Goal: Information Seeking & Learning: Learn about a topic

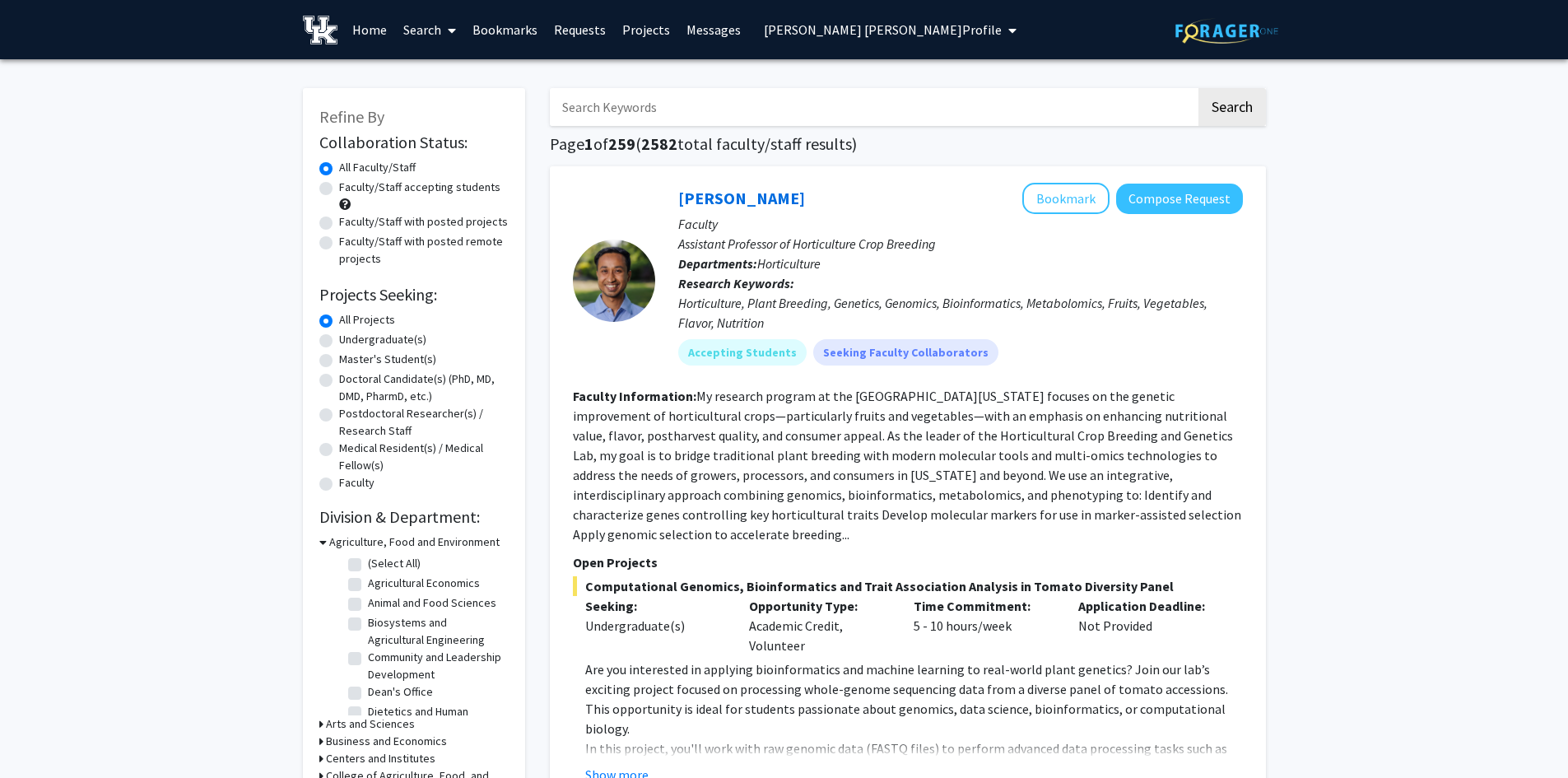
click at [777, 31] on span "[PERSON_NAME] [PERSON_NAME] Profile" at bounding box center [882, 29] width 238 height 16
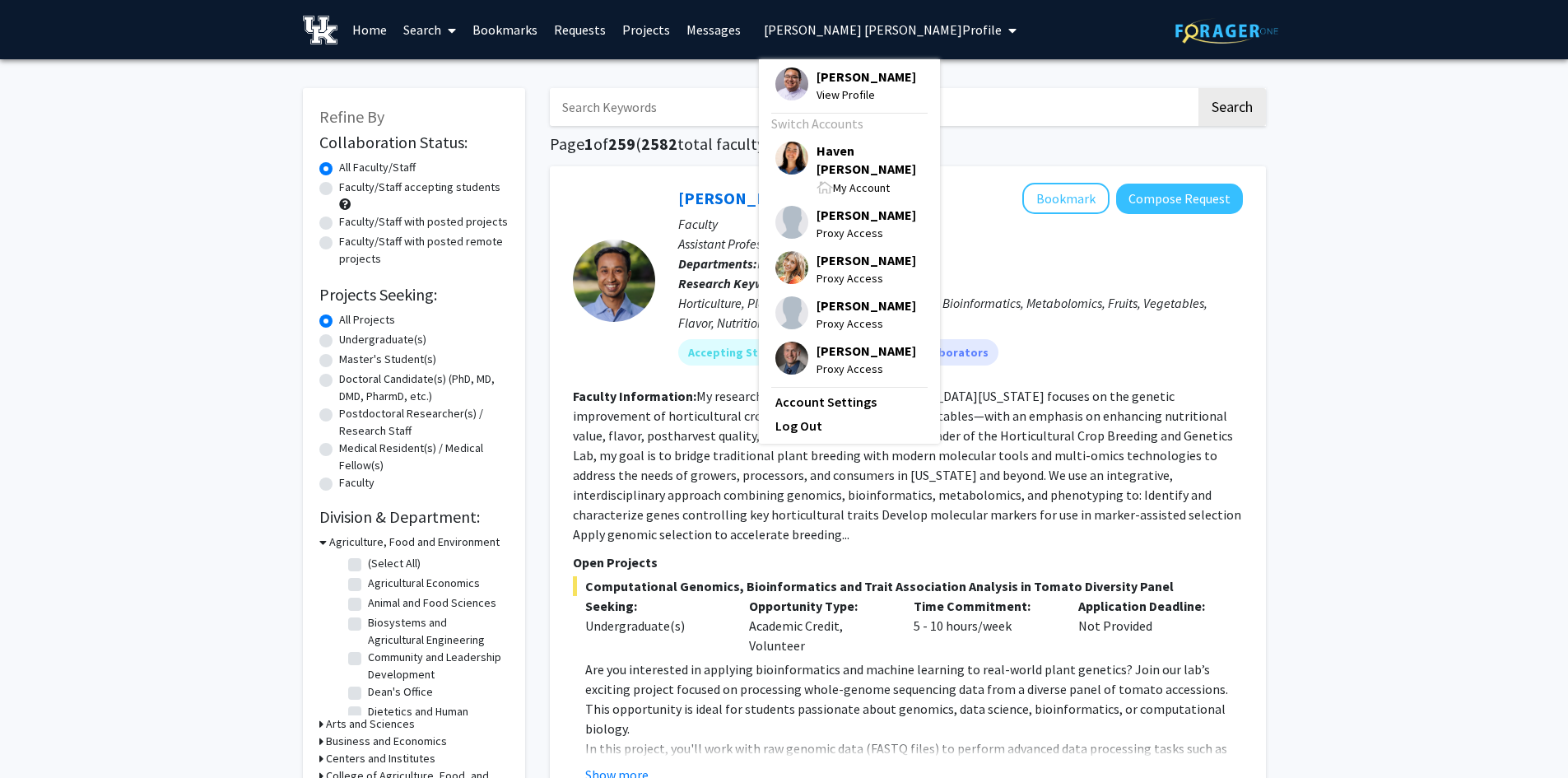
click at [824, 146] on span "Haven [PERSON_NAME]" at bounding box center [870, 159] width 107 height 36
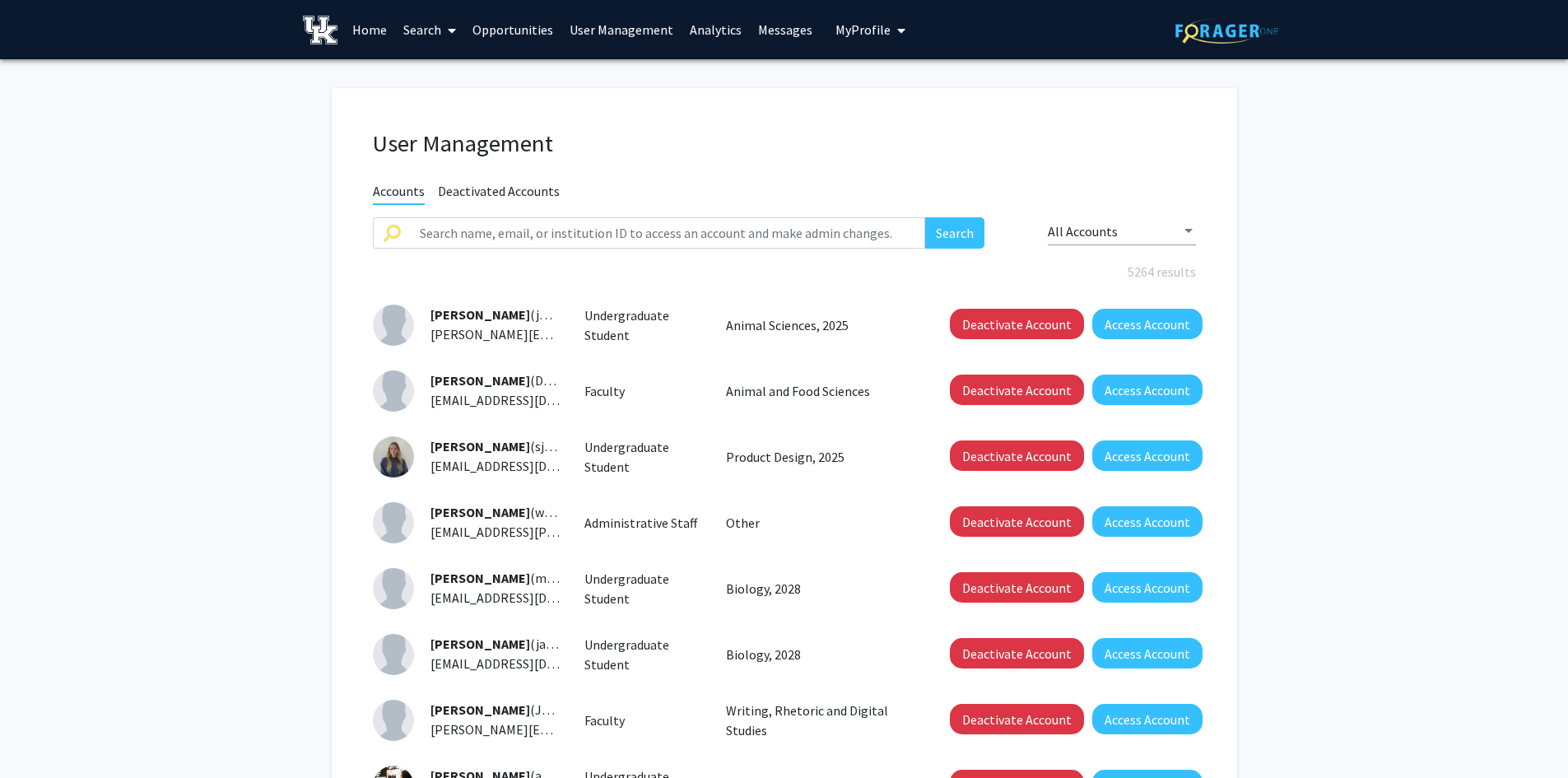
click at [413, 35] on link "Search" at bounding box center [430, 29] width 69 height 58
click at [428, 72] on span "Faculty/Staff" at bounding box center [456, 76] width 121 height 33
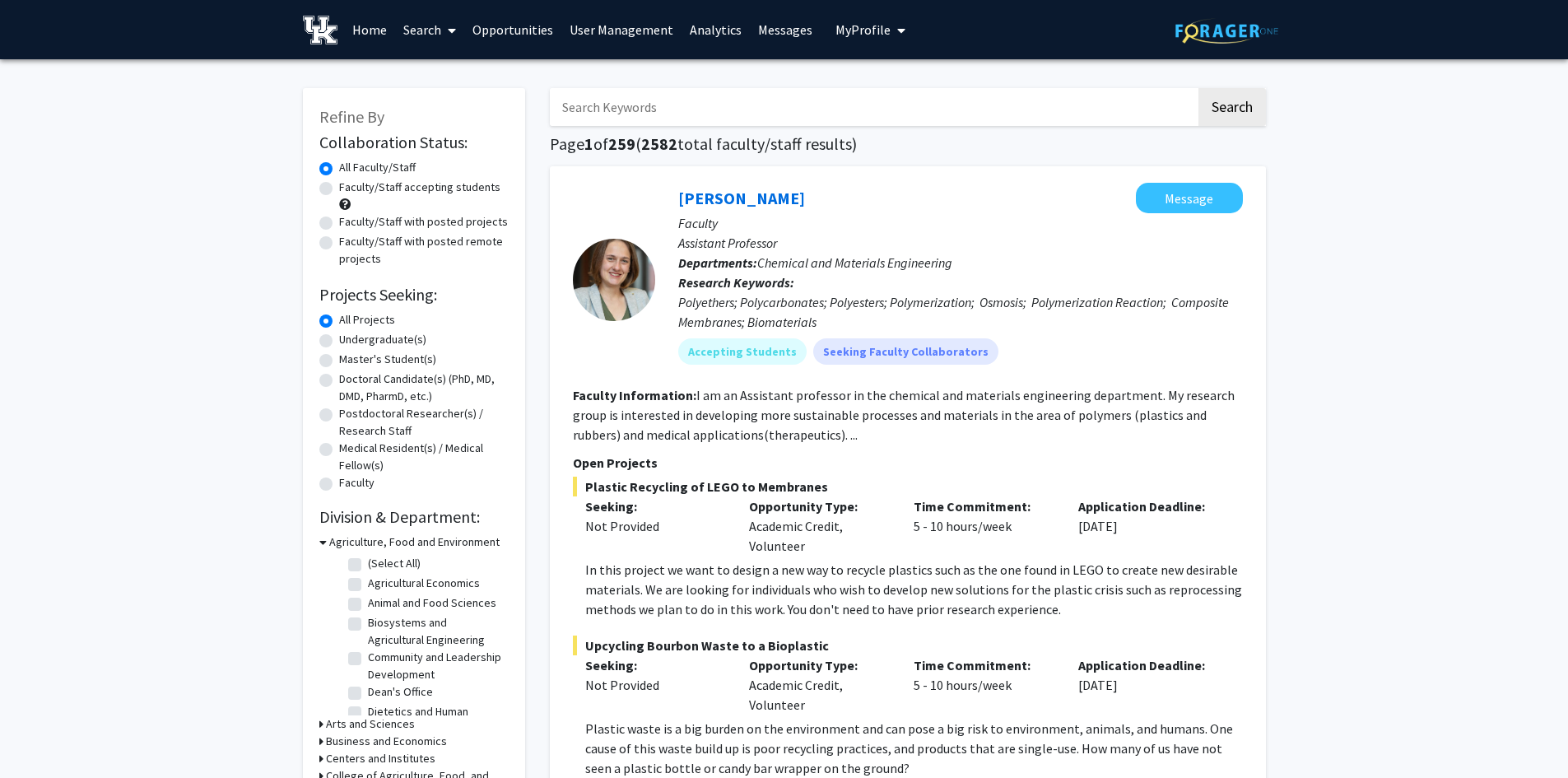
click at [611, 35] on link "User Management" at bounding box center [620, 29] width 120 height 58
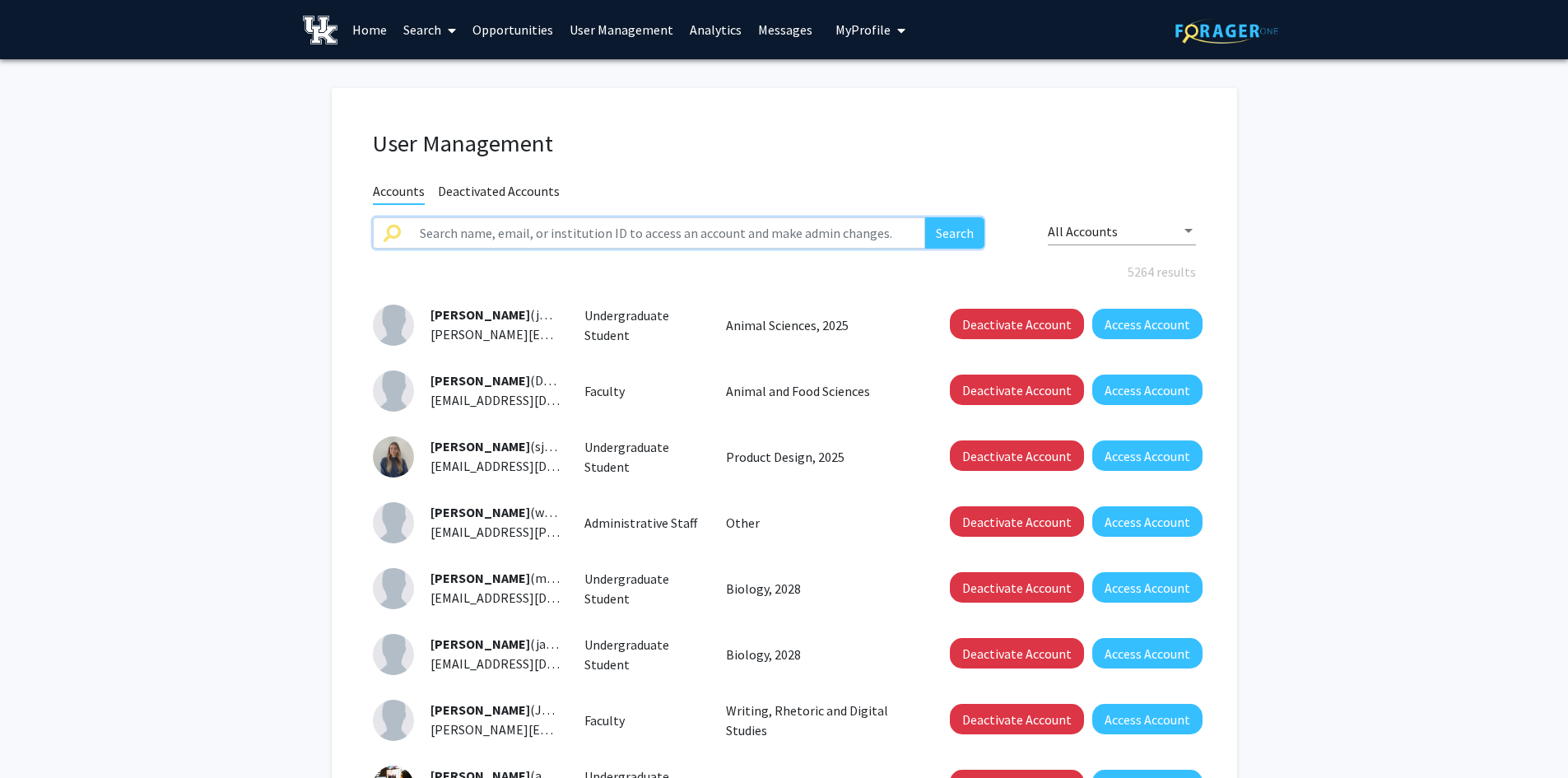
click at [584, 228] on input "text" at bounding box center [668, 233] width 516 height 31
type input "[PERSON_NAME]"
click at [925, 217] on button "Search" at bounding box center [955, 233] width 59 height 31
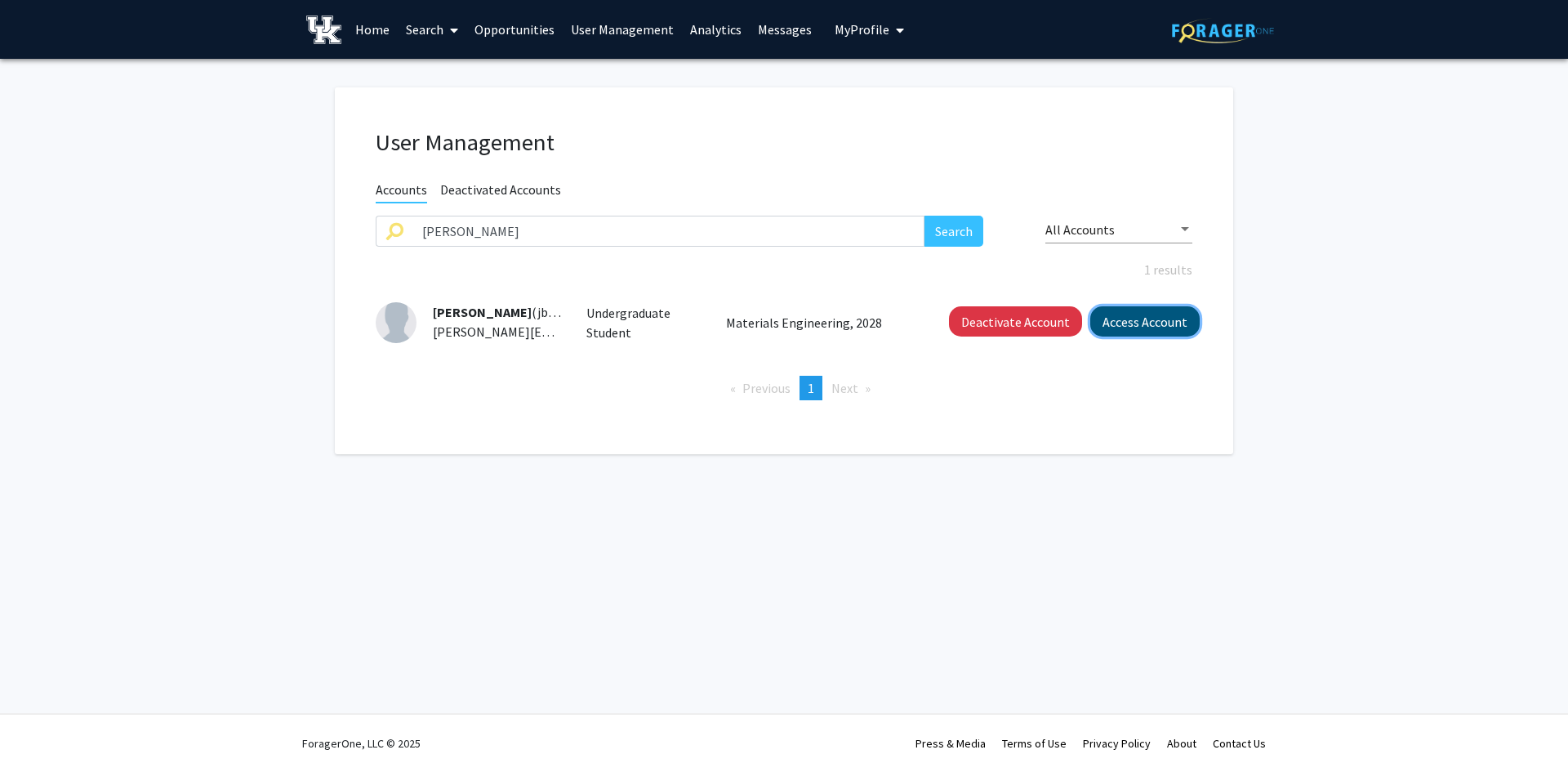
click at [1147, 320] on button "Access Account" at bounding box center [1145, 321] width 109 height 30
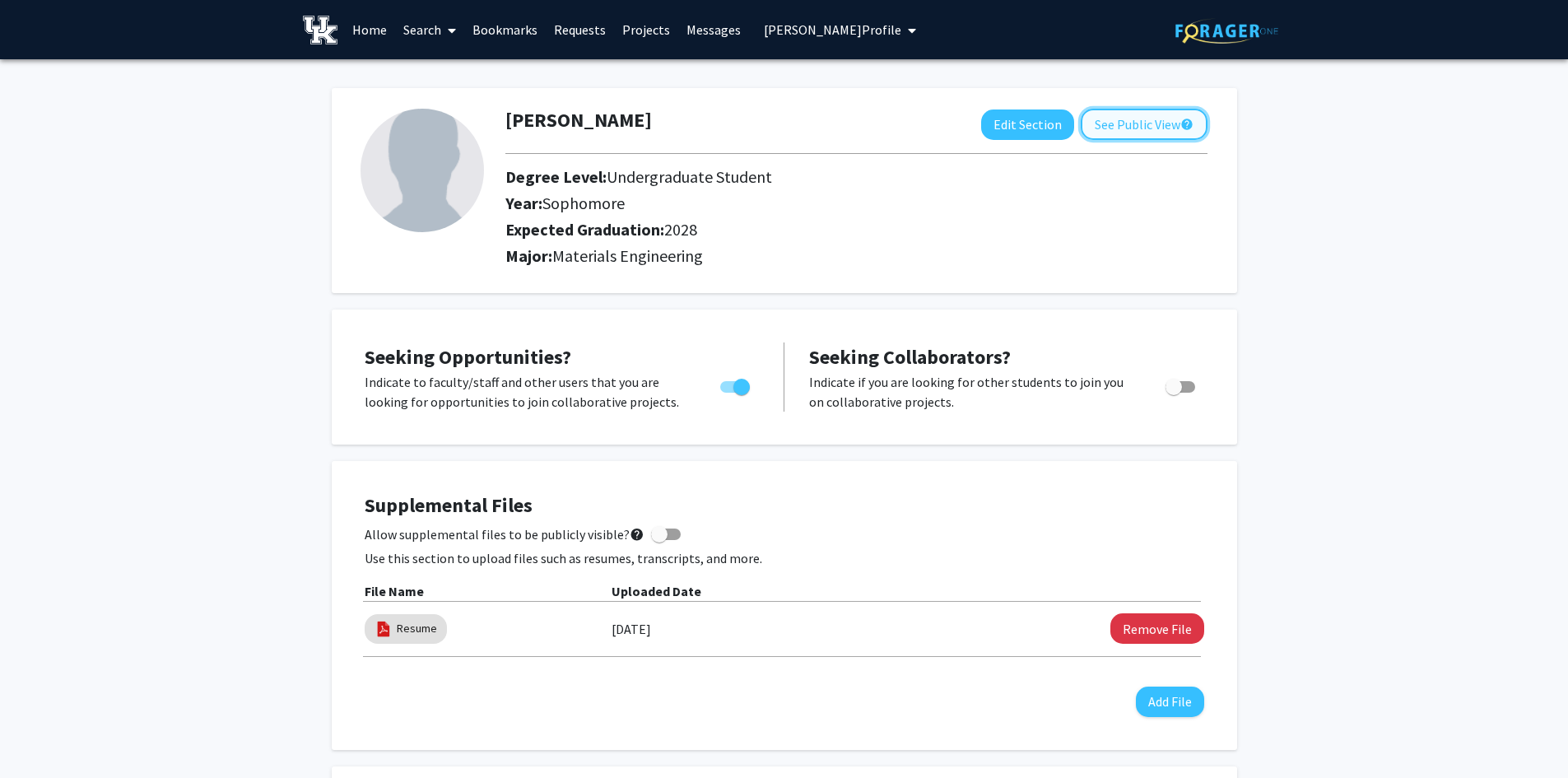
click at [1109, 121] on button "See Public View help" at bounding box center [1143, 124] width 127 height 31
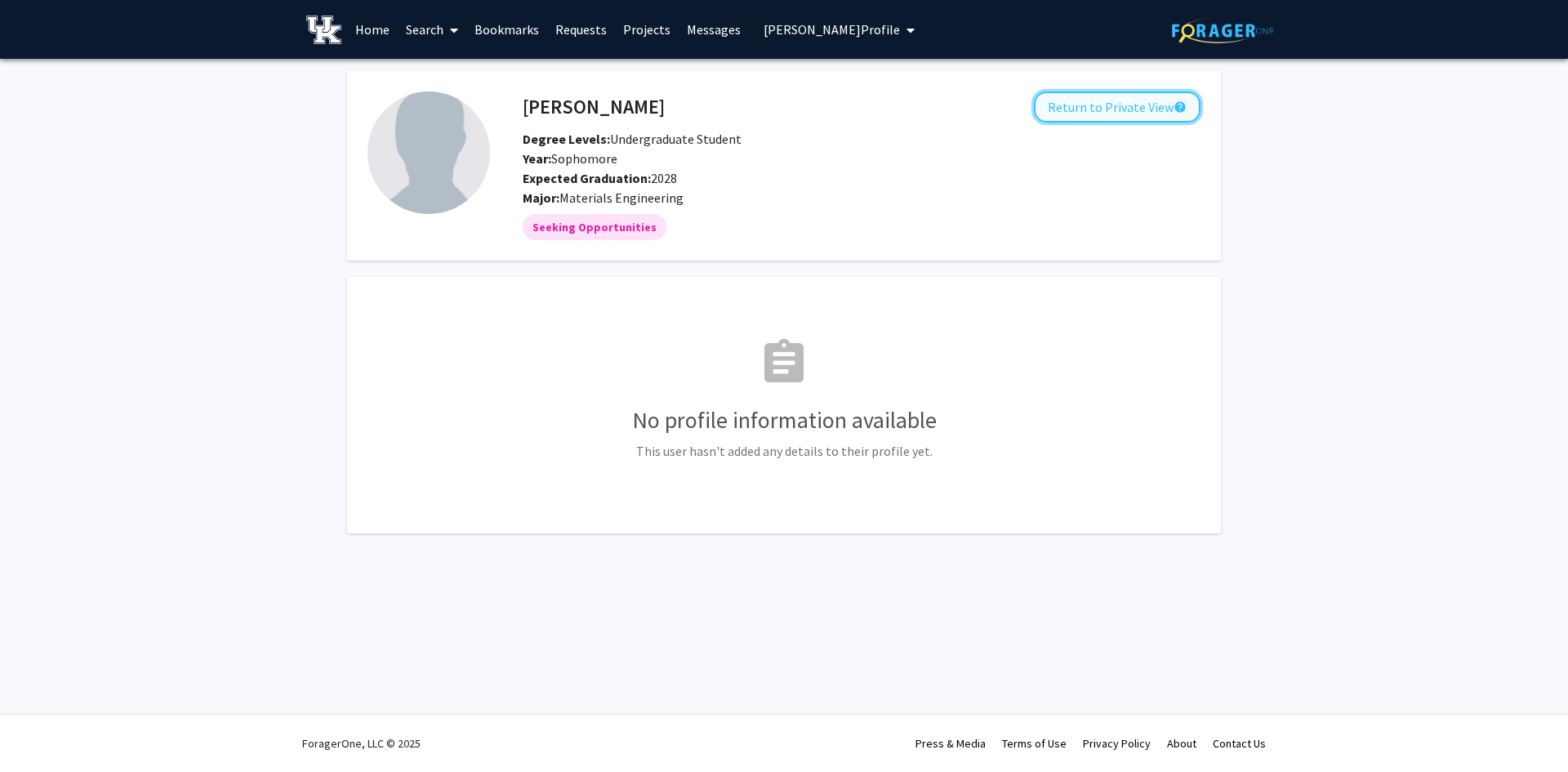
click at [1102, 112] on button "Return to Private View help" at bounding box center [1117, 107] width 167 height 31
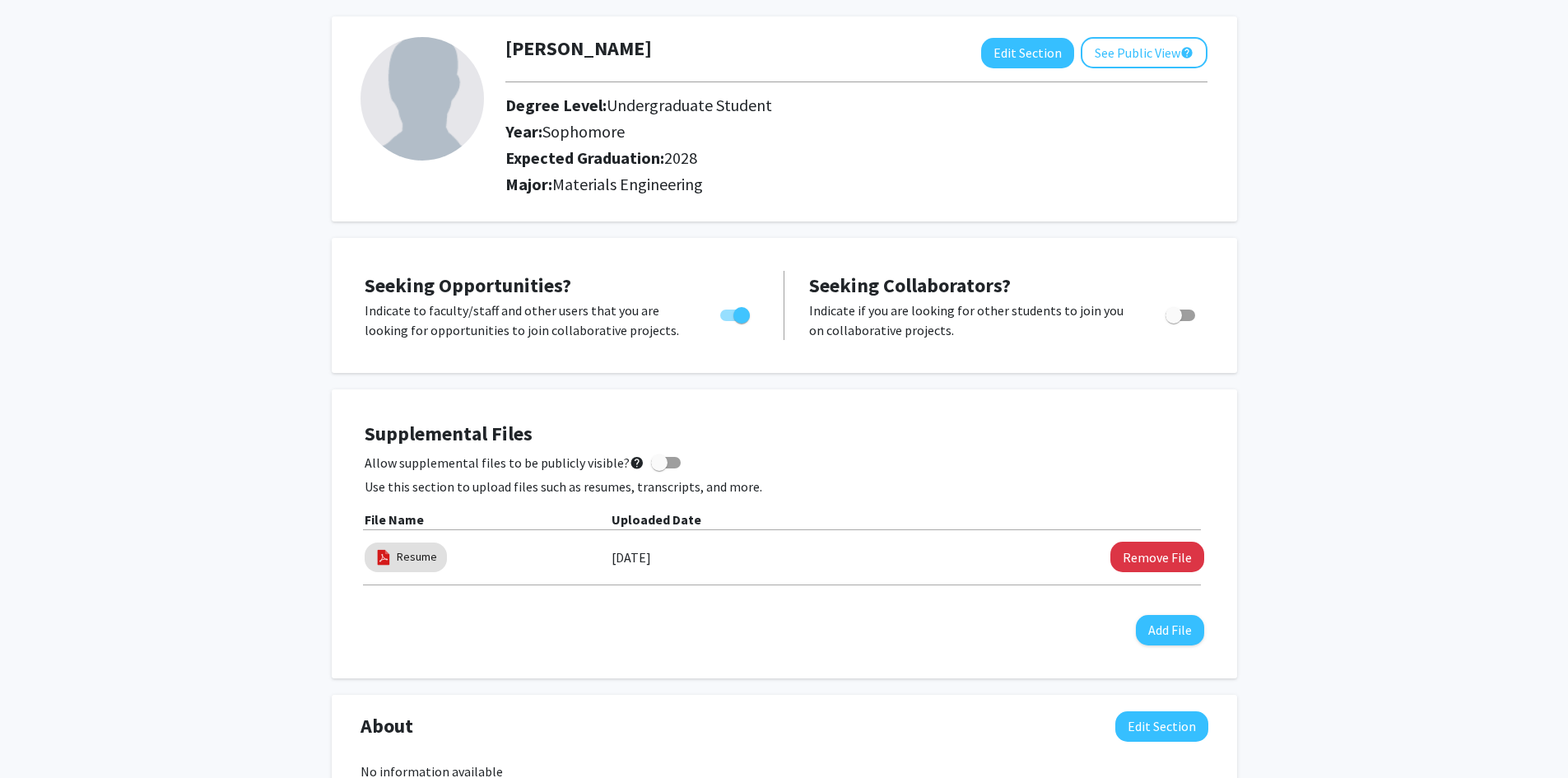
scroll to position [412, 0]
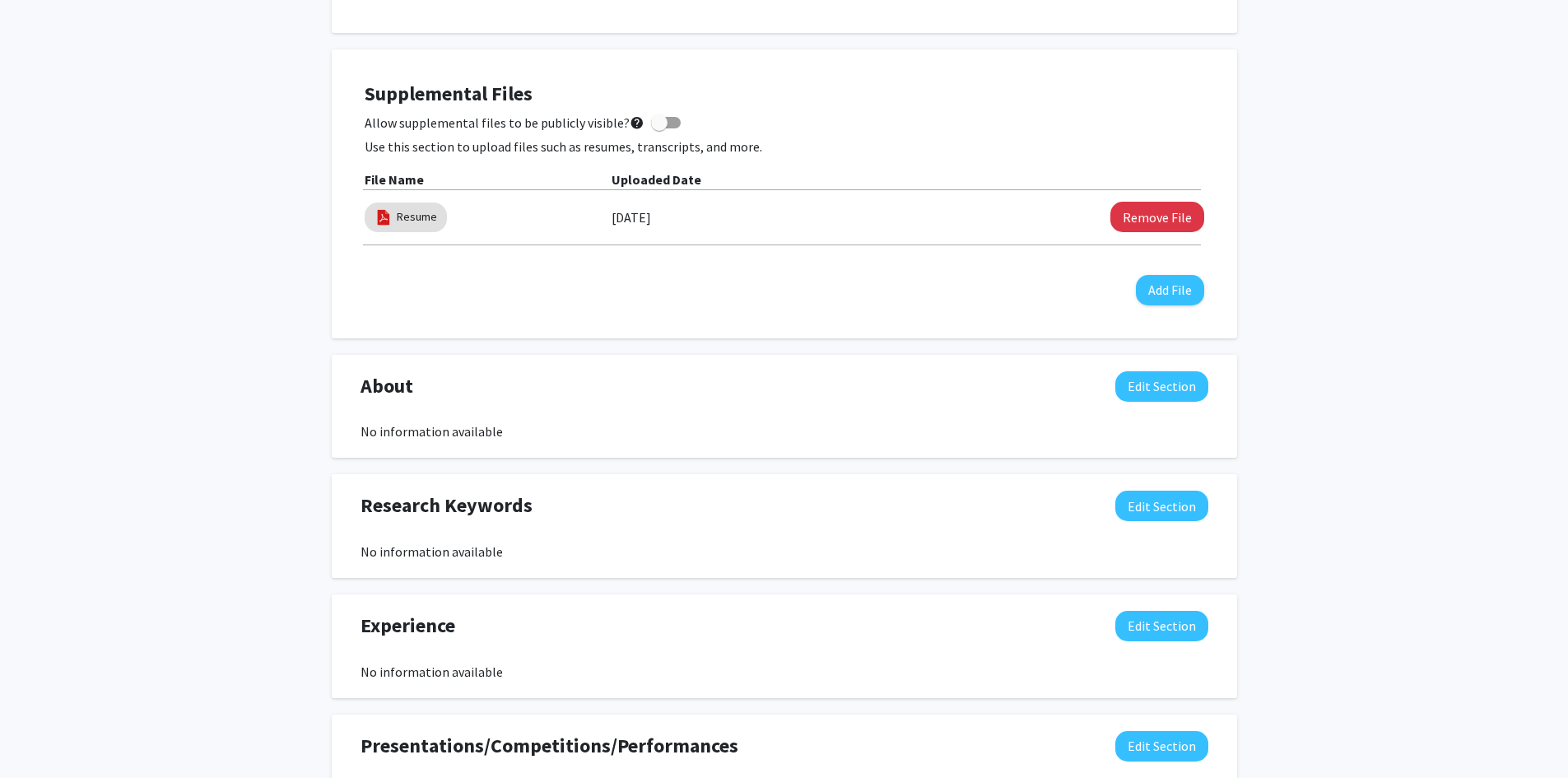
click at [414, 383] on div "About Edit Section" at bounding box center [784, 390] width 873 height 38
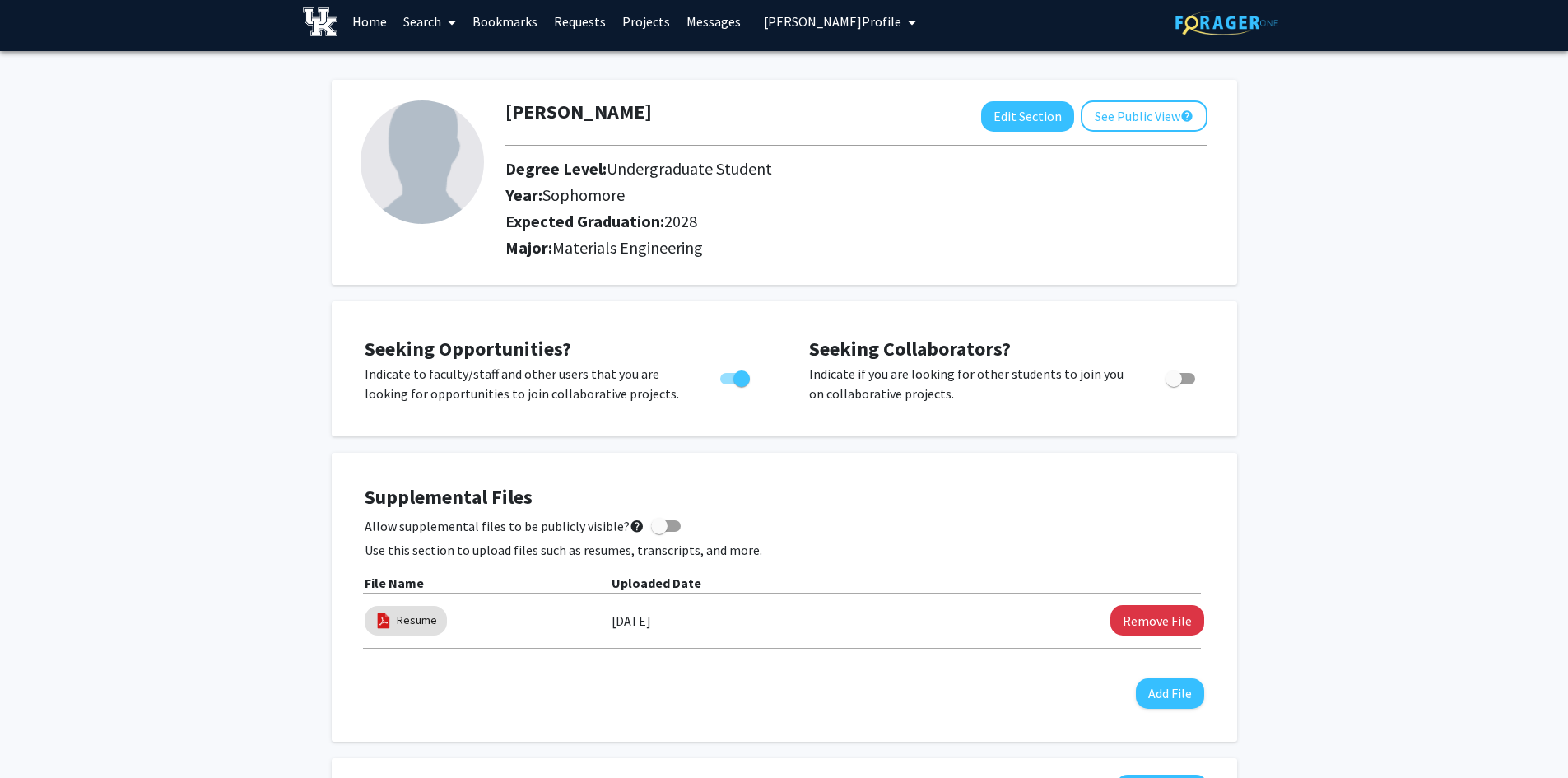
scroll to position [0, 0]
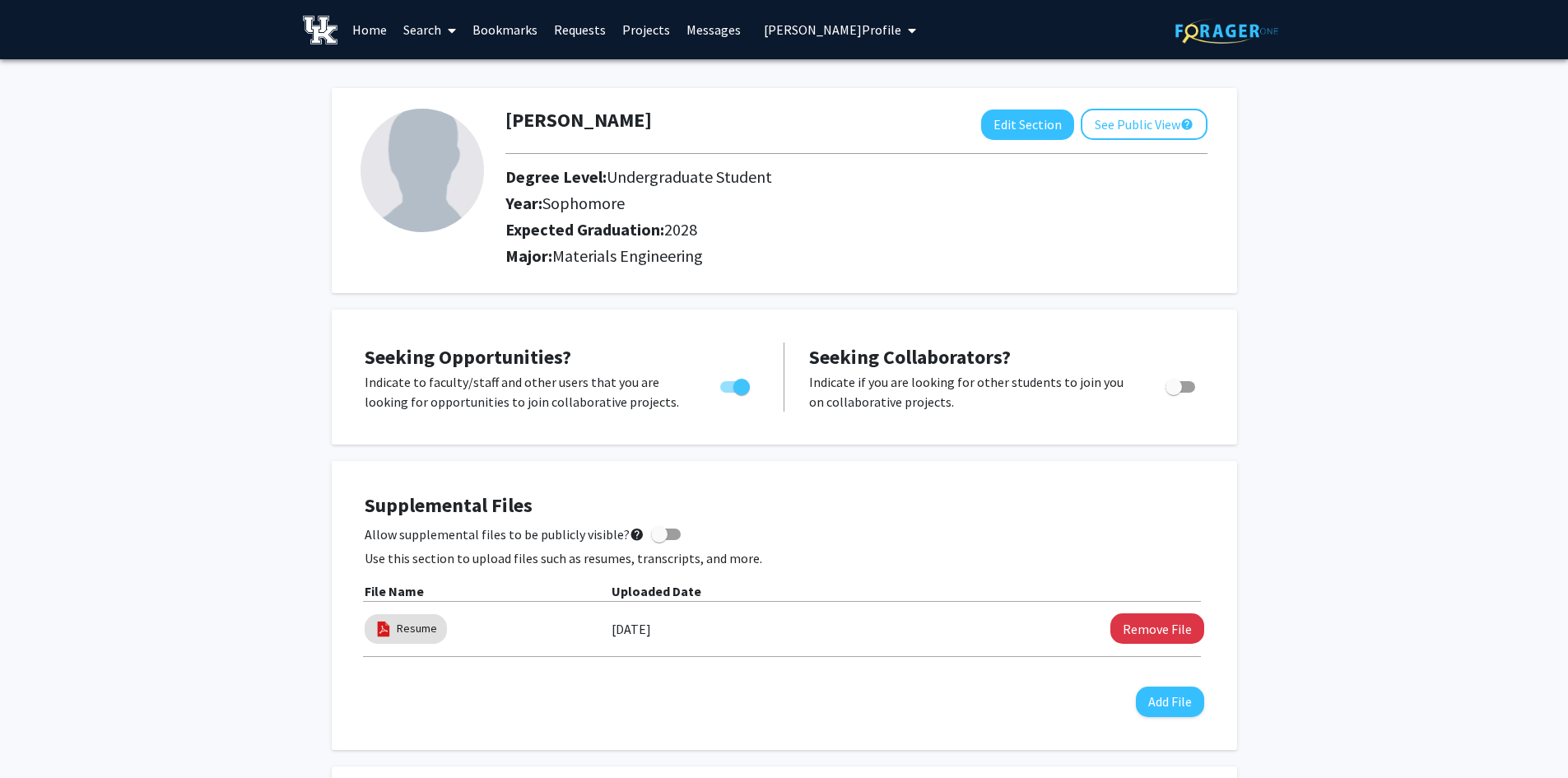
click at [421, 28] on link "Search" at bounding box center [430, 29] width 69 height 58
click at [433, 71] on span "Faculty/Staff" at bounding box center [456, 76] width 121 height 33
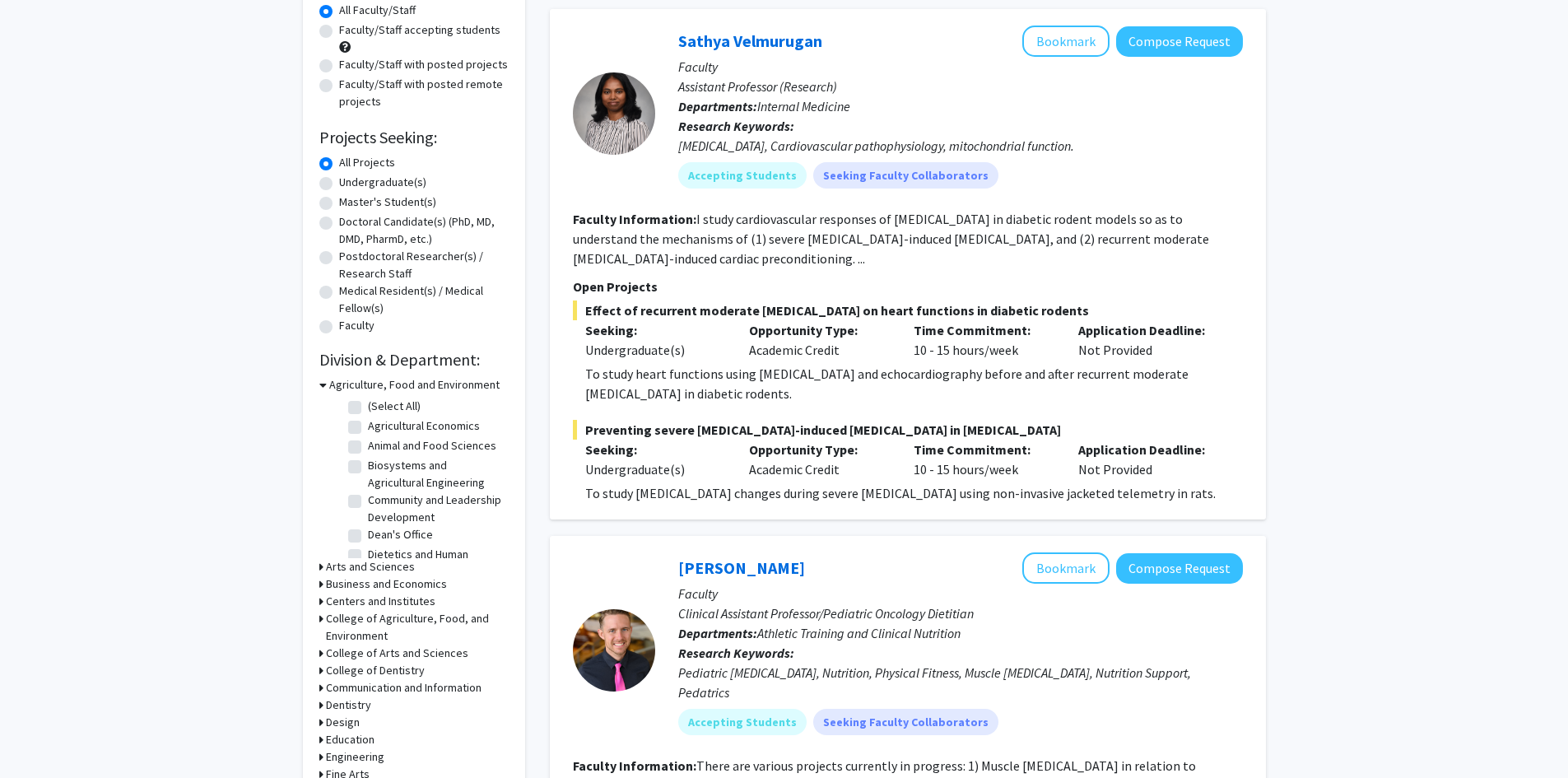
scroll to position [329, 0]
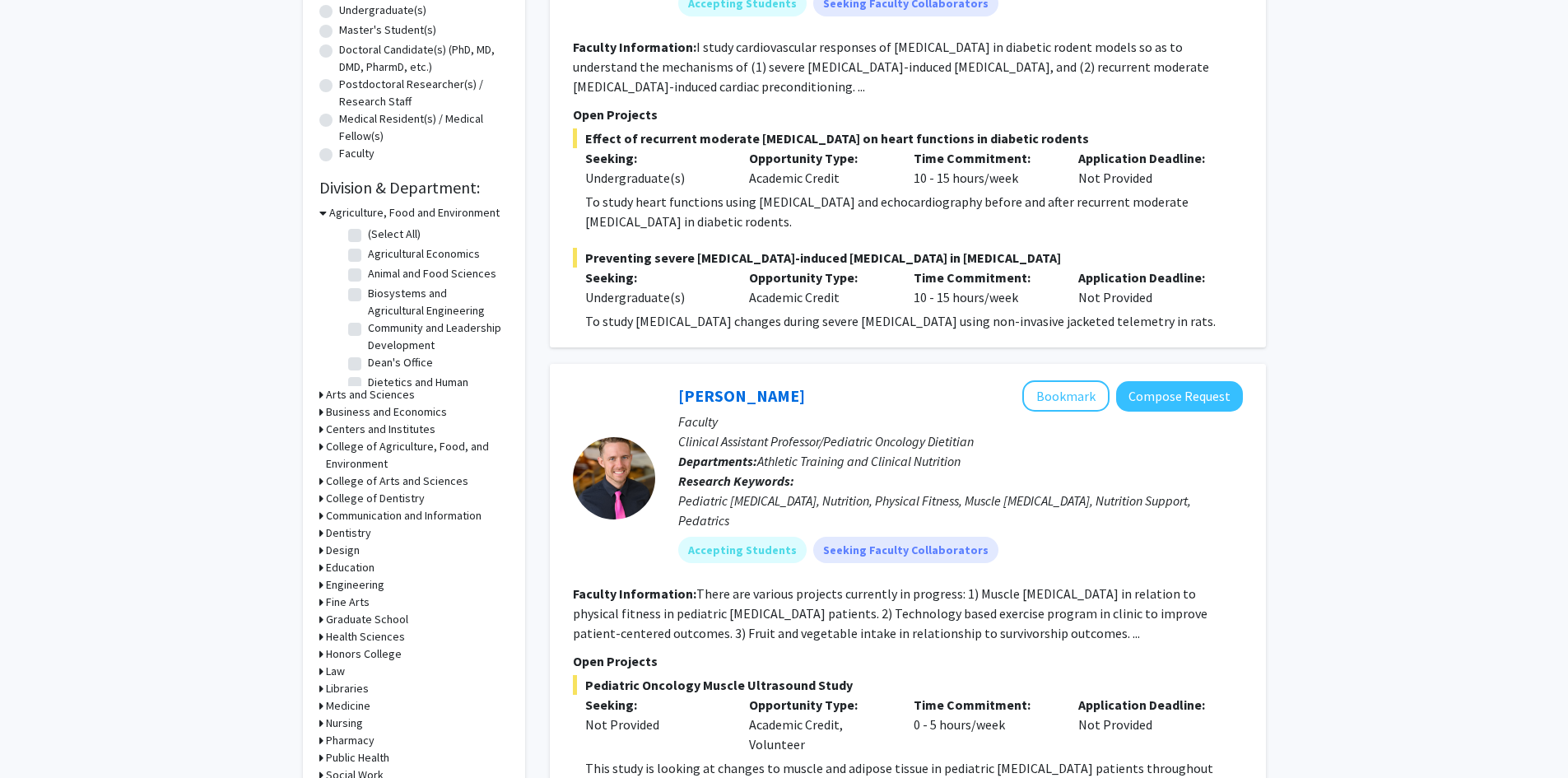
click at [352, 582] on h3 "Engineering" at bounding box center [355, 585] width 59 height 17
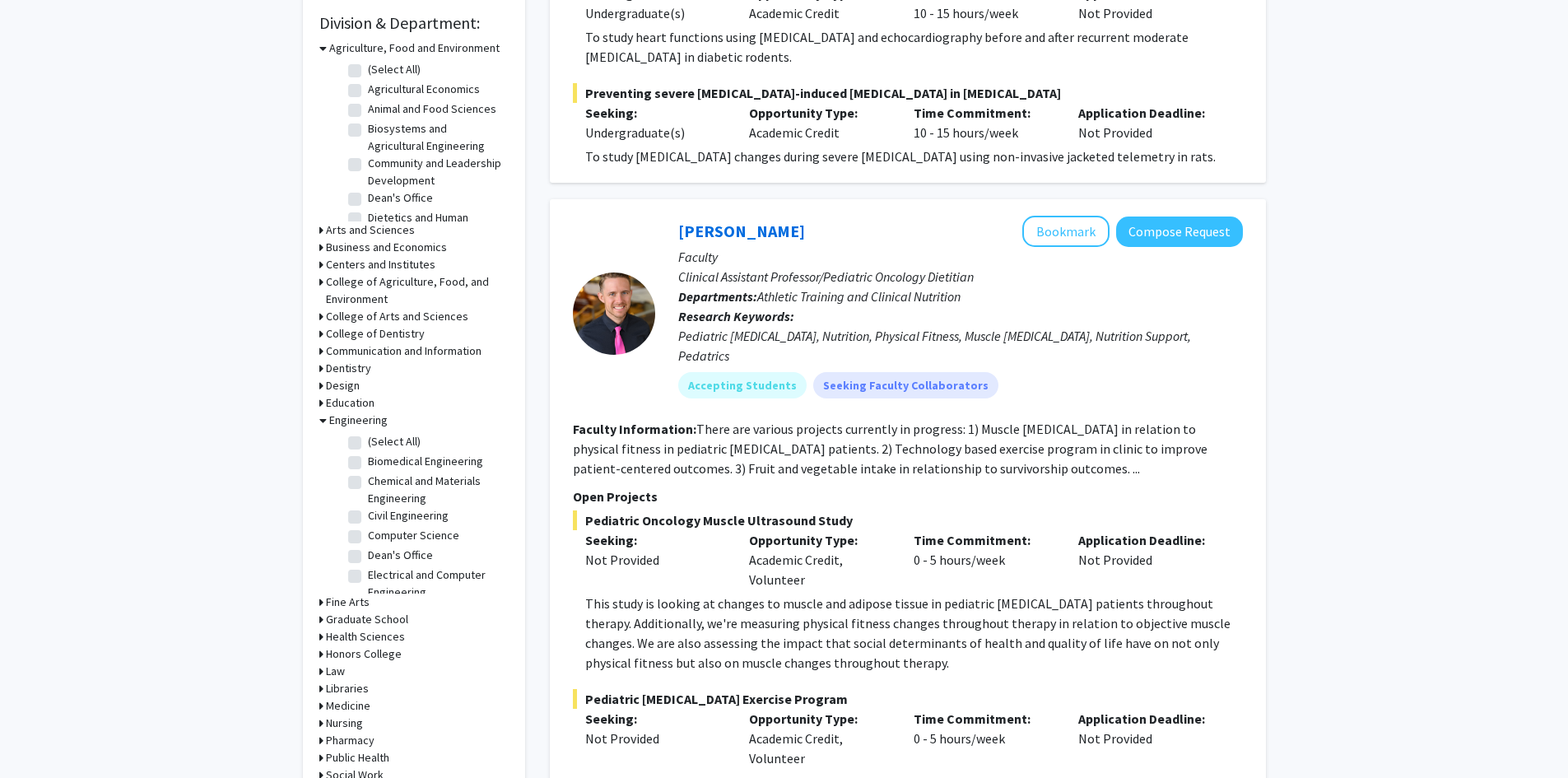
scroll to position [412, 0]
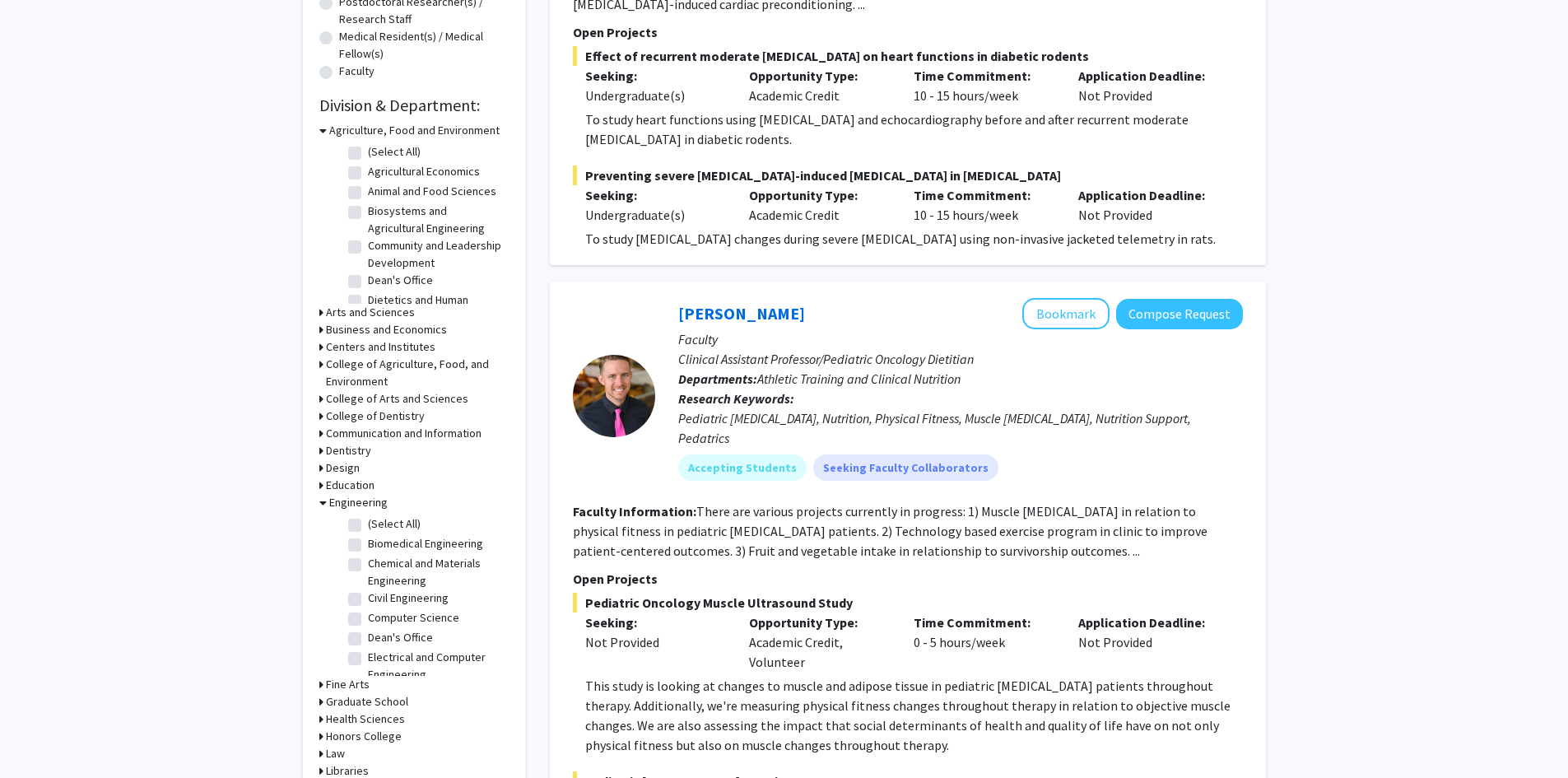
click at [368, 526] on label "(Select All)" at bounding box center [394, 524] width 53 height 17
click at [368, 526] on input "(Select All)" at bounding box center [373, 520] width 10 height 10
checkbox input "true"
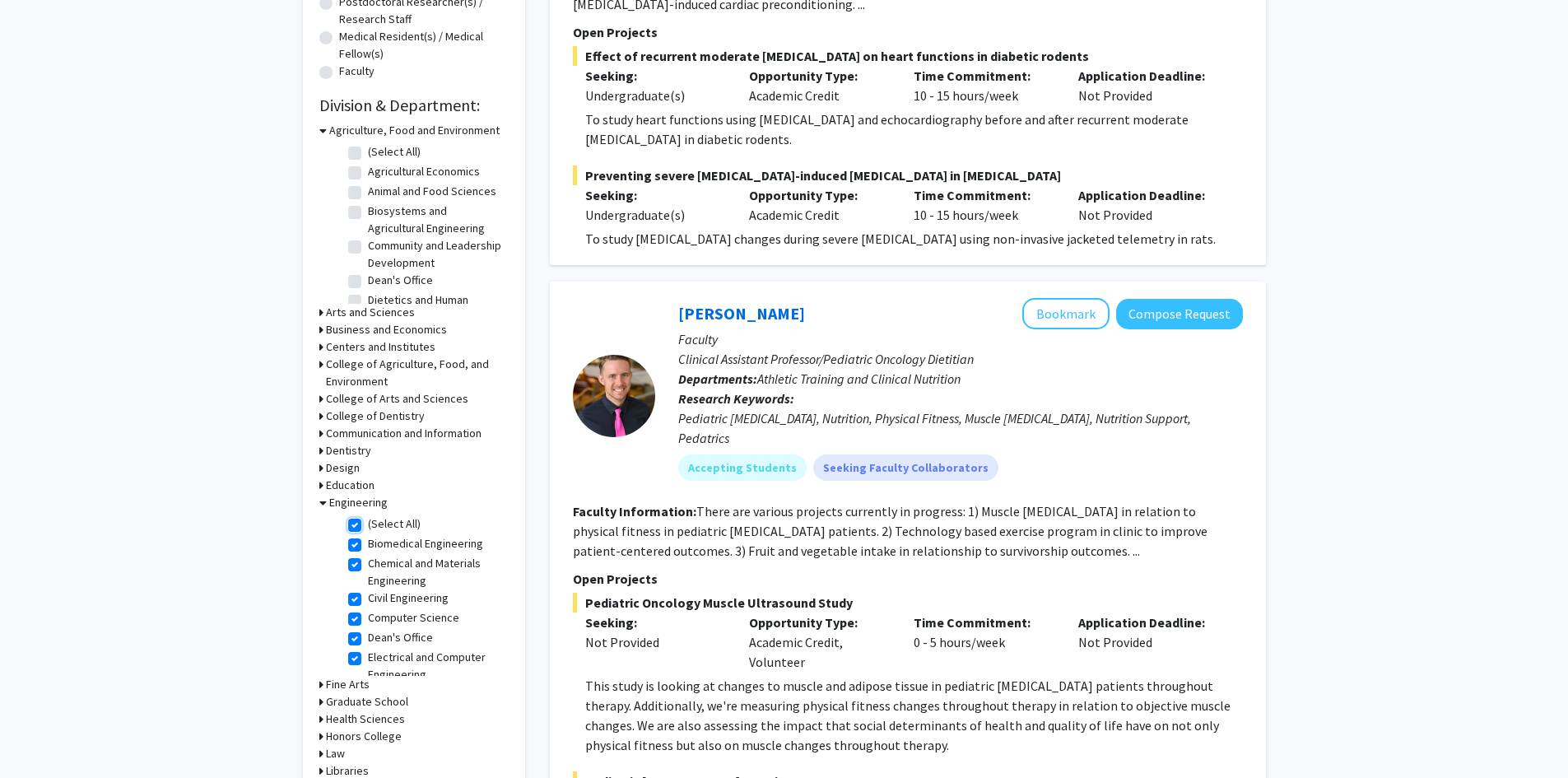
checkbox input "true"
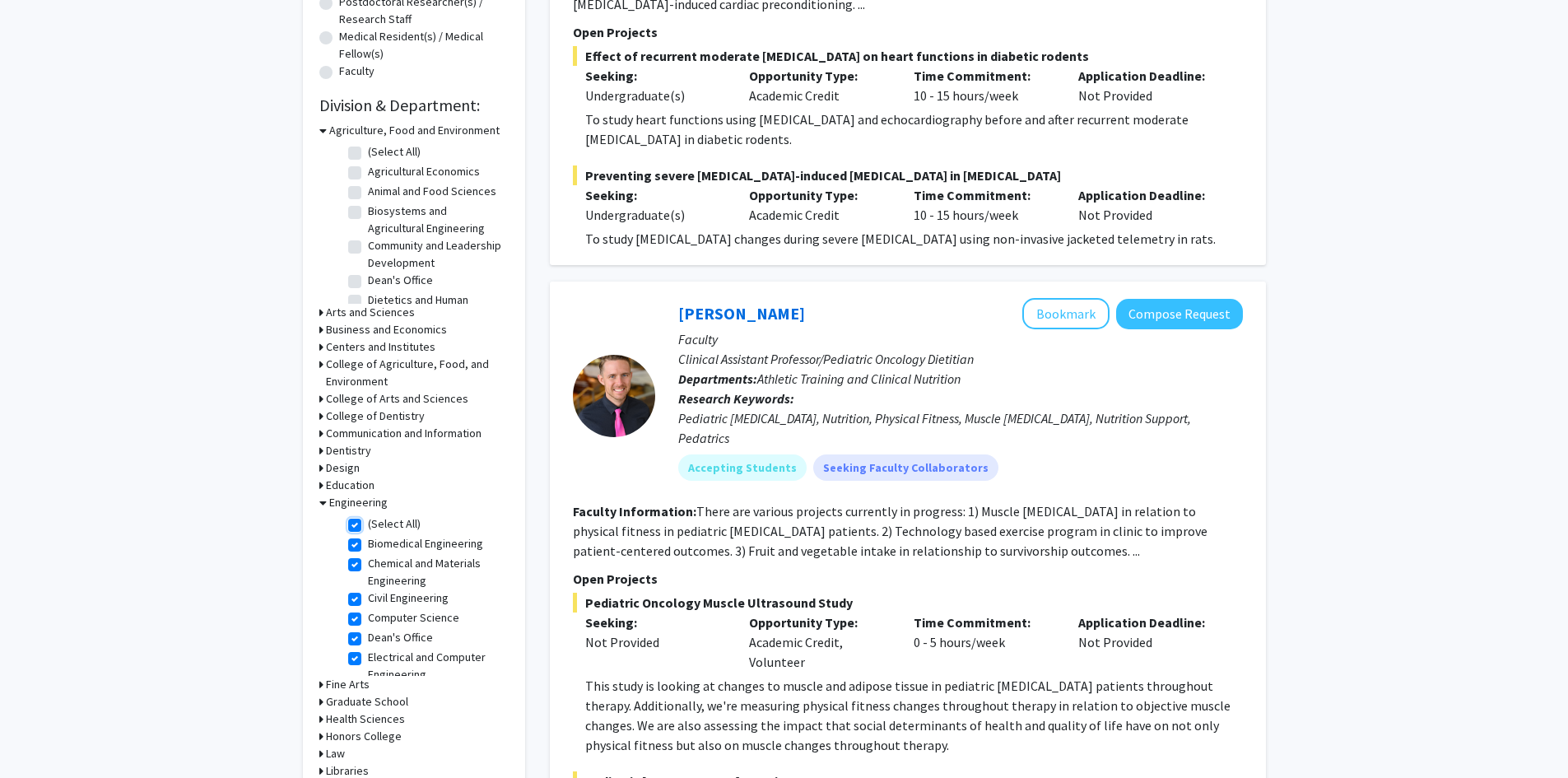
checkbox input "true"
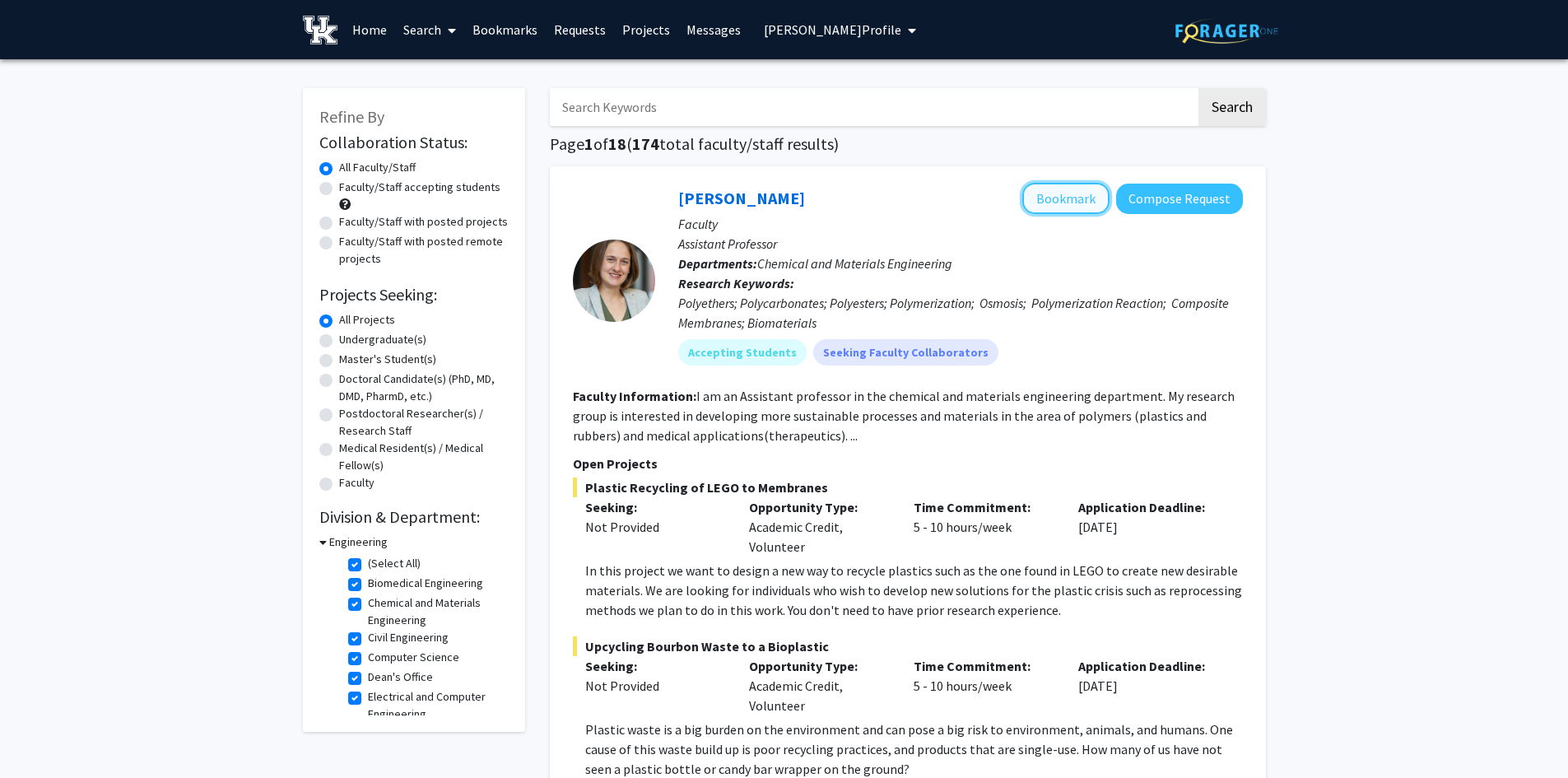
click at [1095, 207] on button "Bookmark" at bounding box center [1065, 198] width 87 height 31
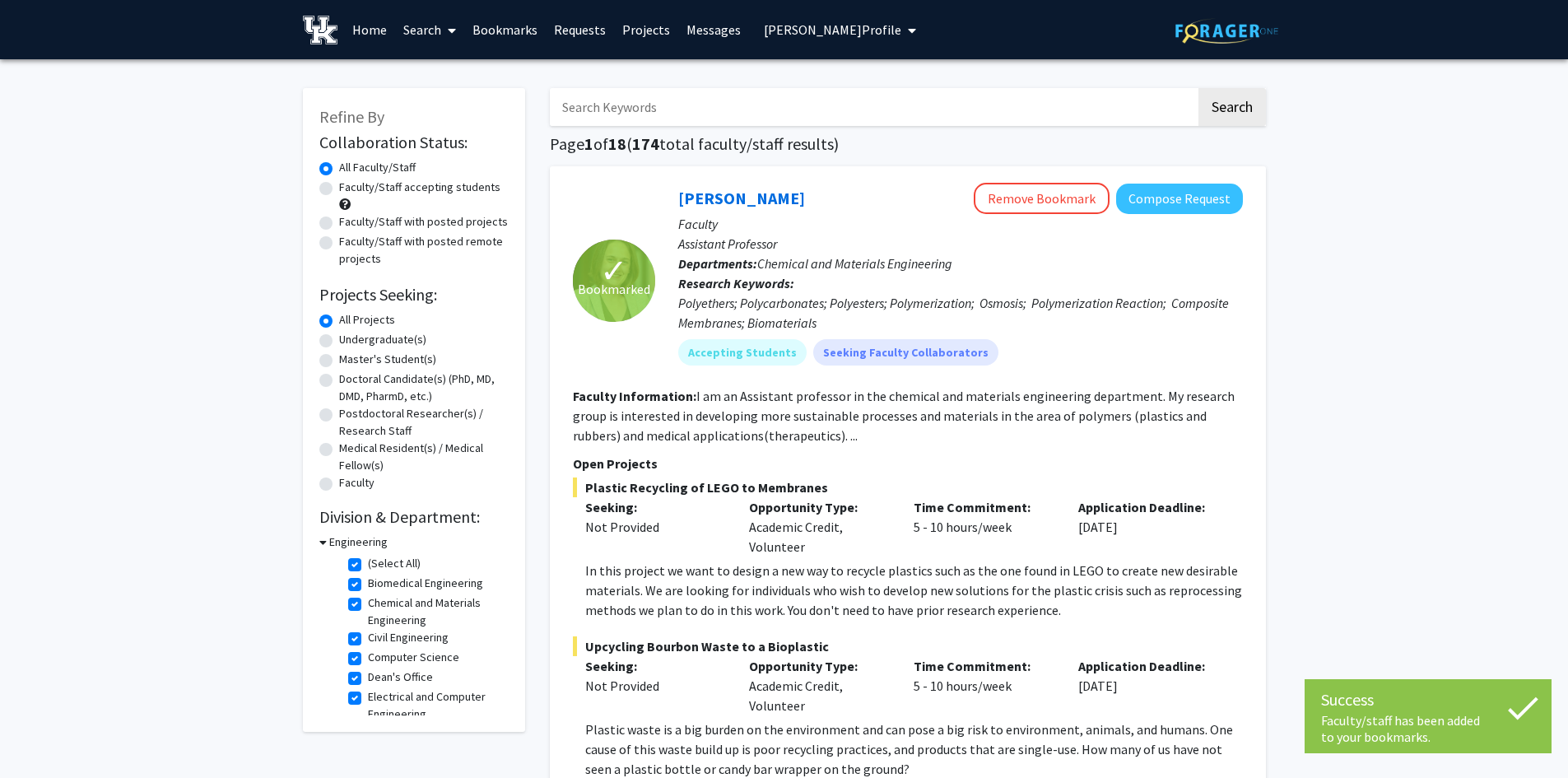
click at [513, 34] on link "Bookmarks" at bounding box center [505, 29] width 82 height 58
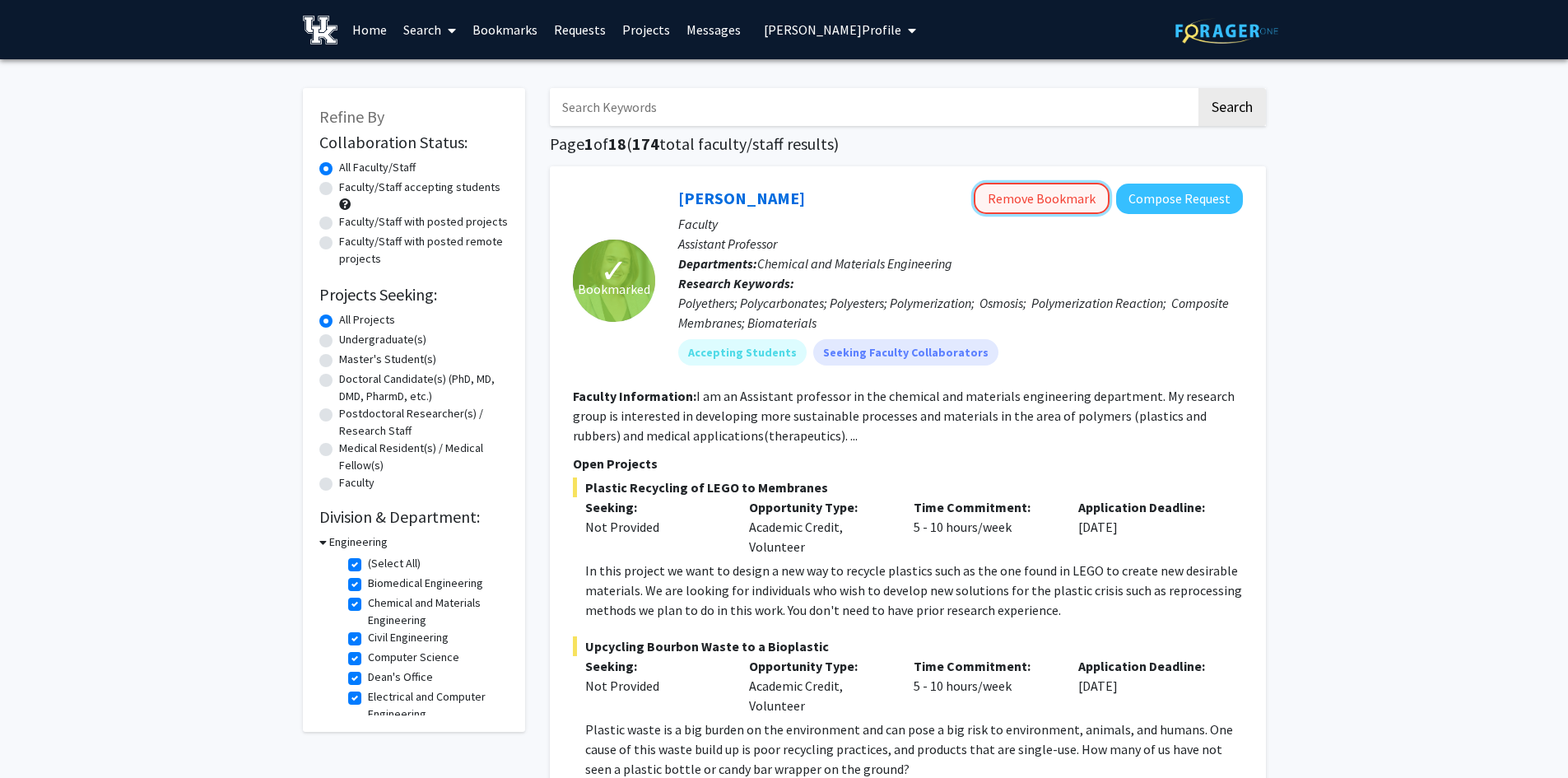
click at [1044, 203] on button "Remove Bookmark" at bounding box center [1042, 198] width 136 height 31
click at [621, 111] on input "Search Keywords" at bounding box center [873, 107] width 646 height 38
type input "energy"
click at [1198, 88] on button "Search" at bounding box center [1232, 107] width 67 height 38
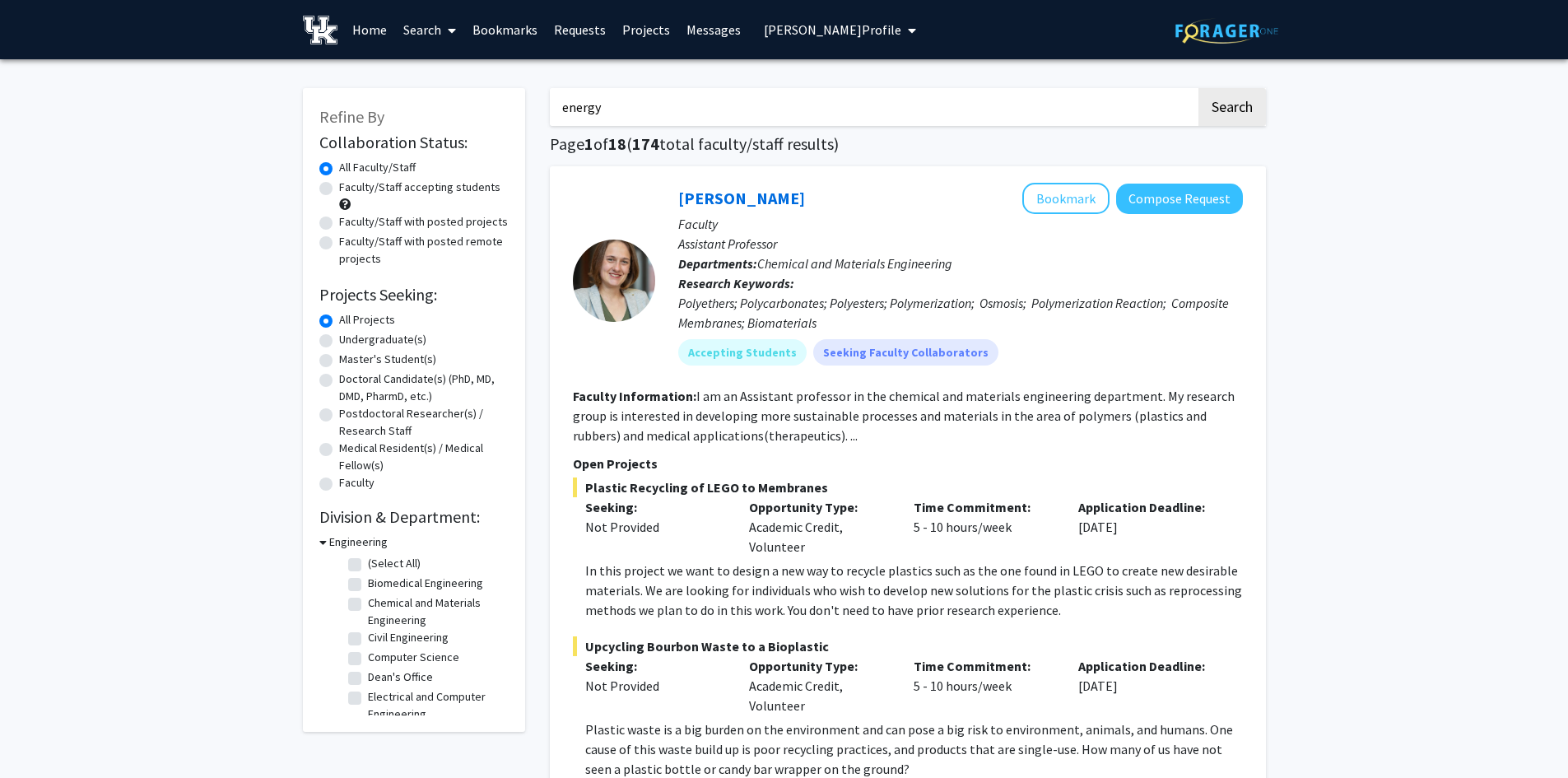
checkbox input "false"
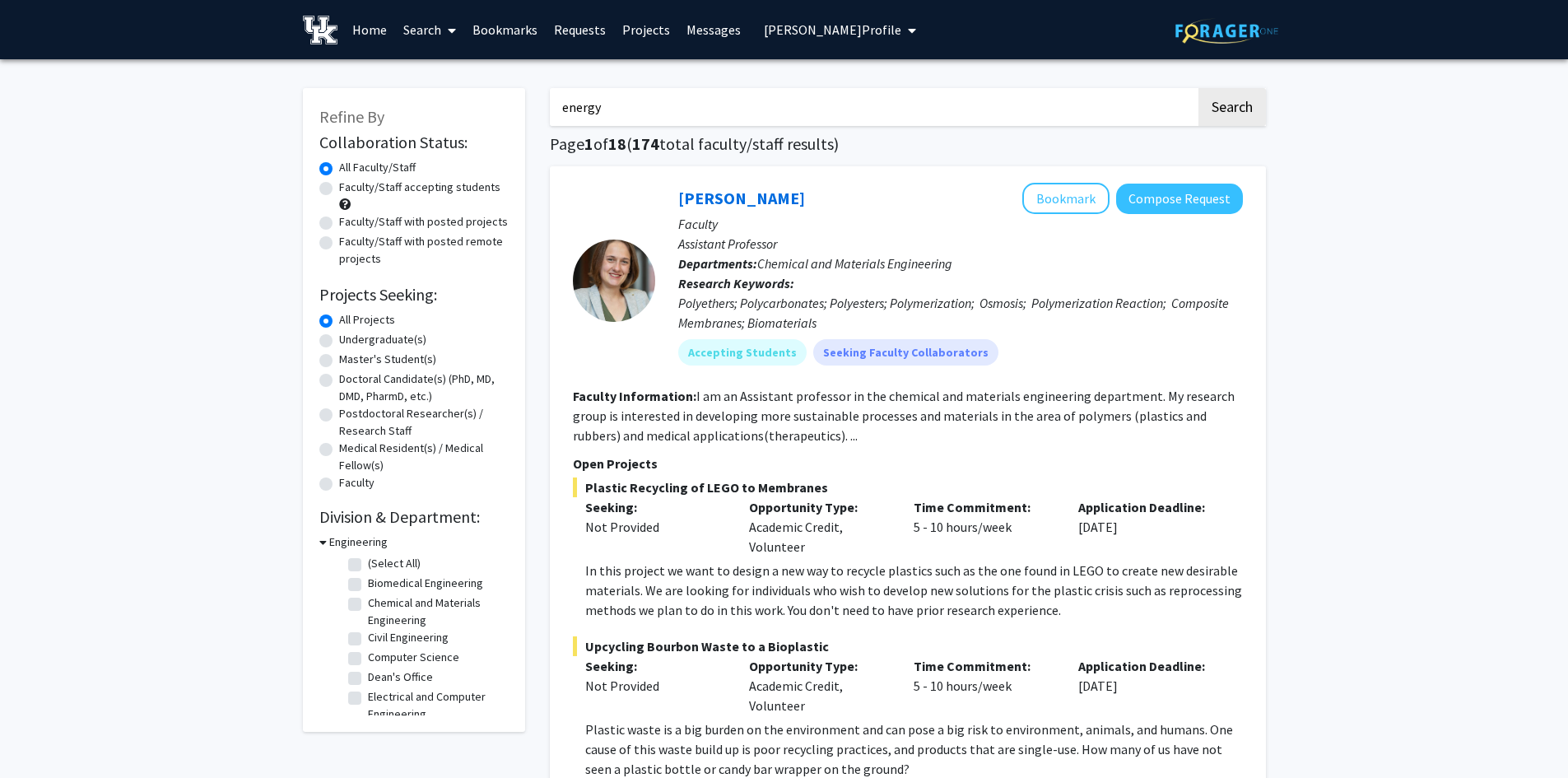
checkbox input "false"
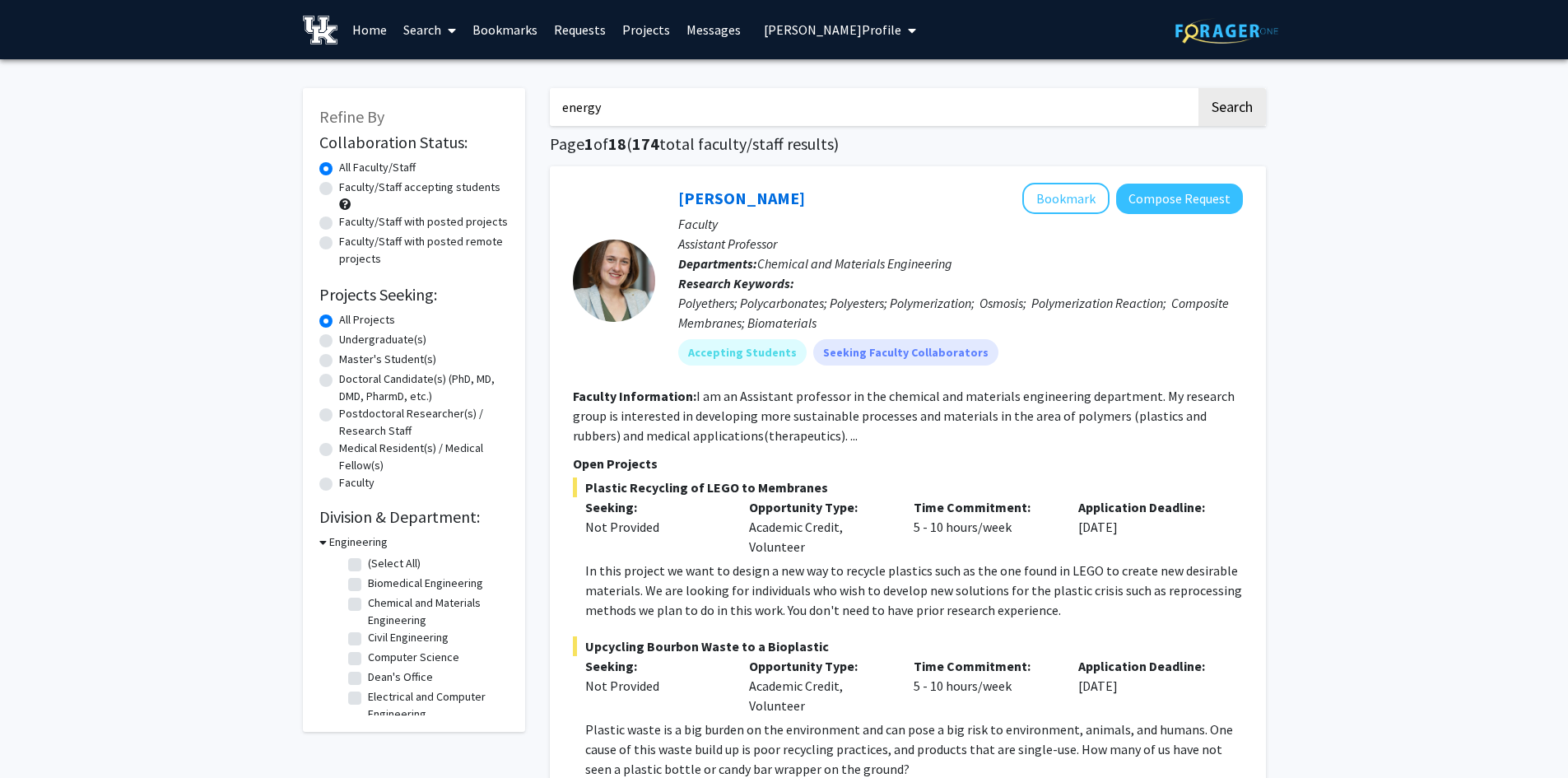
checkbox input "false"
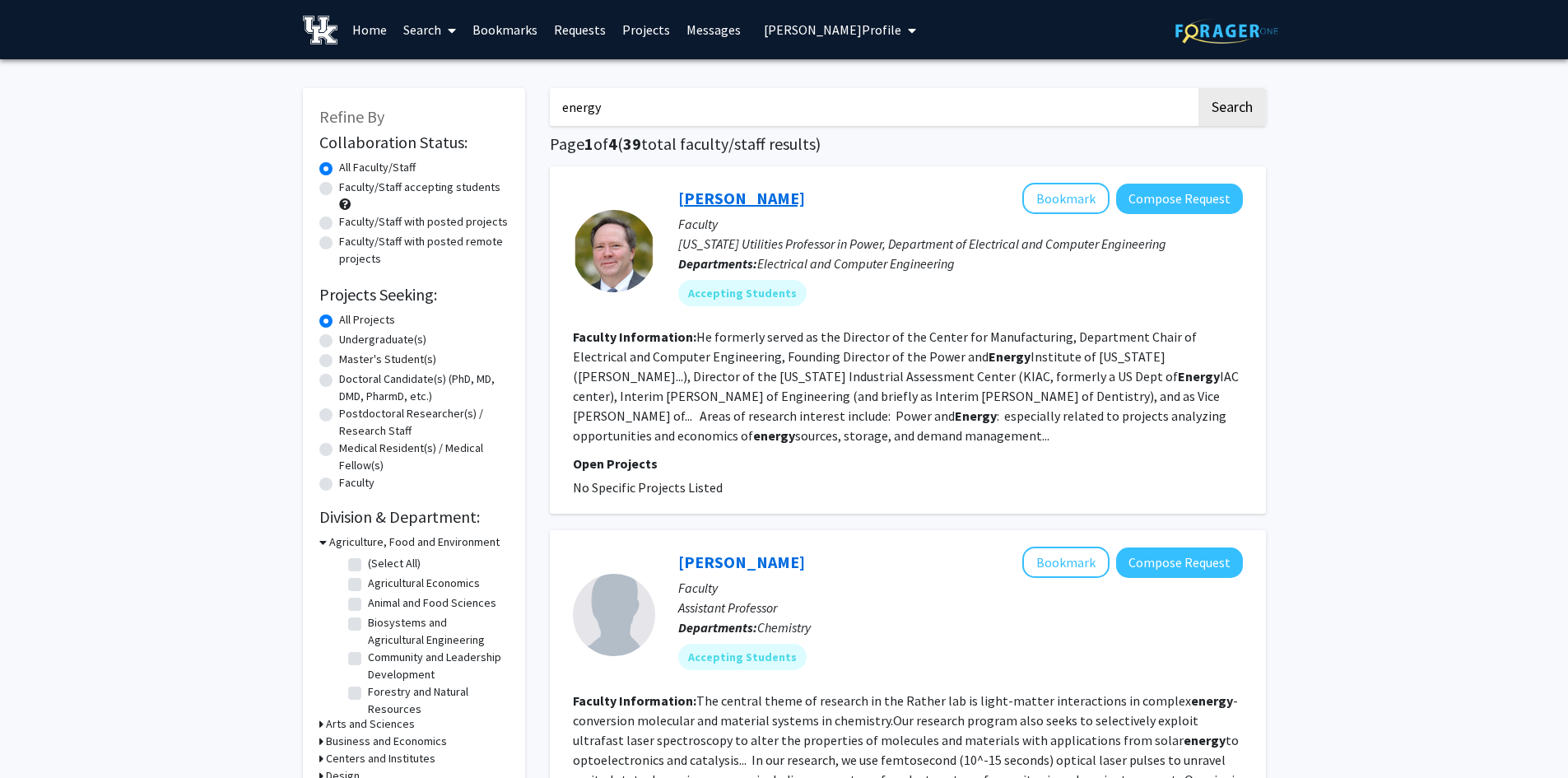
click at [756, 189] on link "[PERSON_NAME]" at bounding box center [741, 198] width 127 height 21
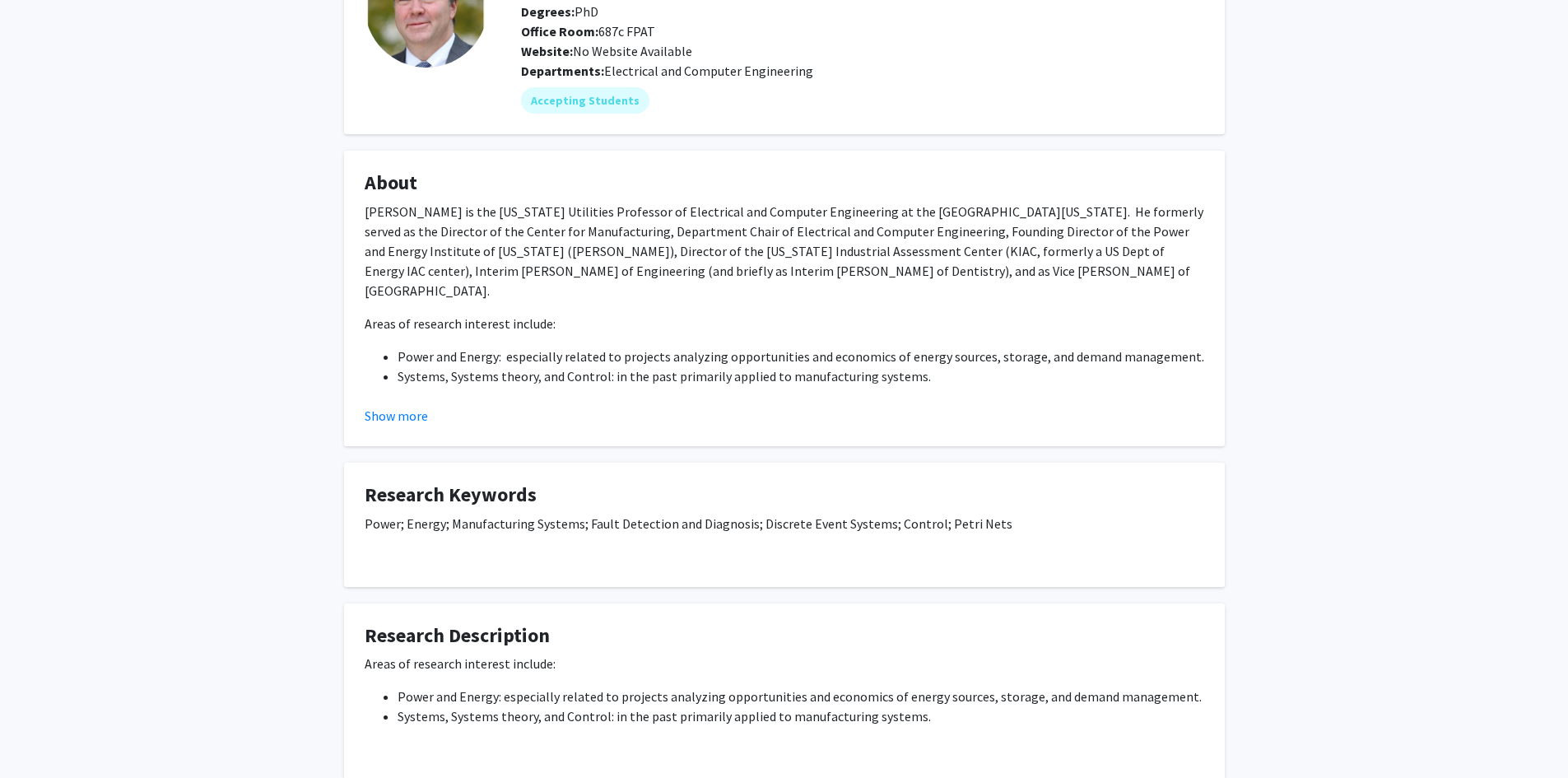
scroll to position [165, 0]
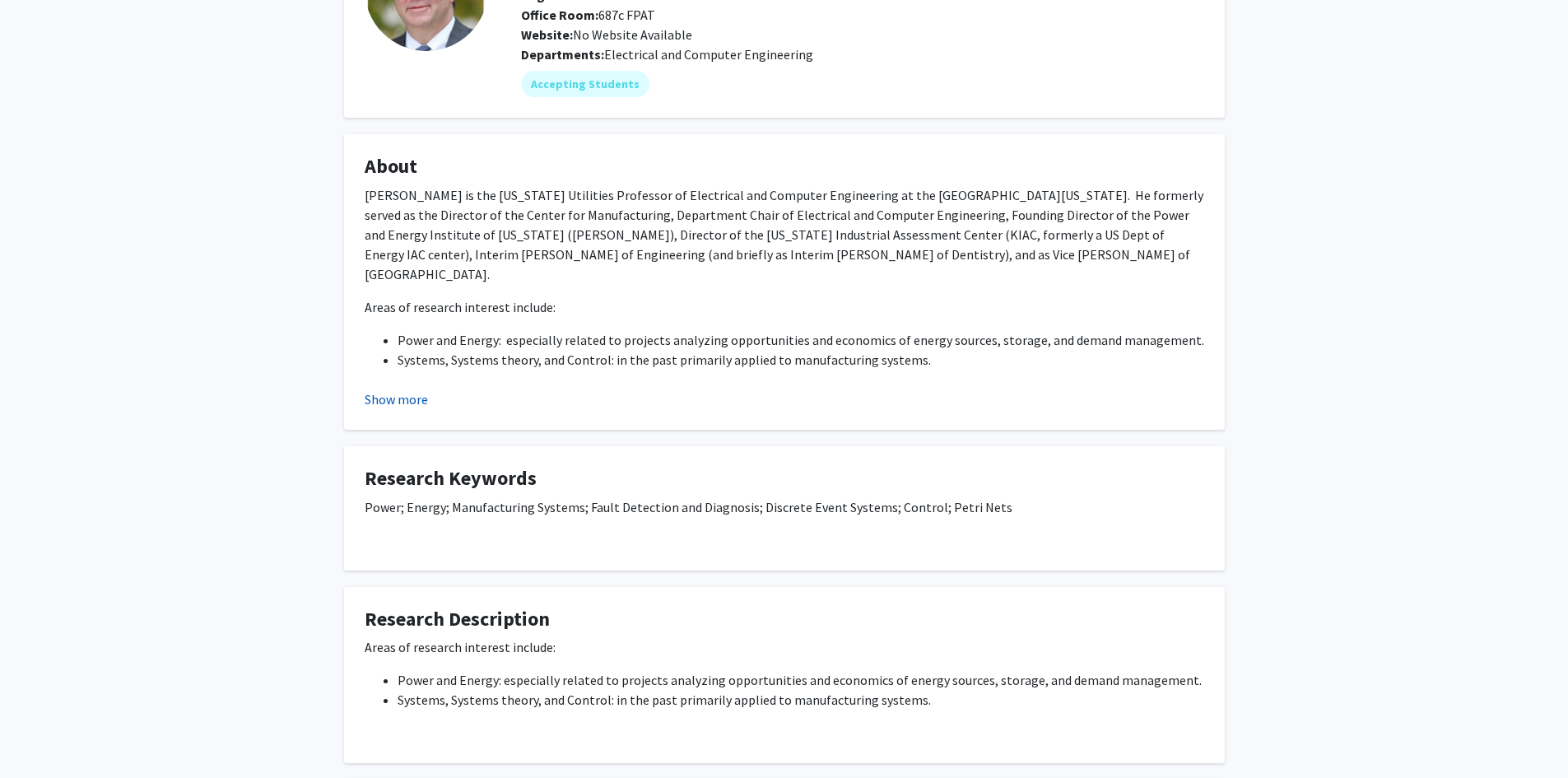
click at [410, 395] on button "Show more" at bounding box center [396, 399] width 64 height 20
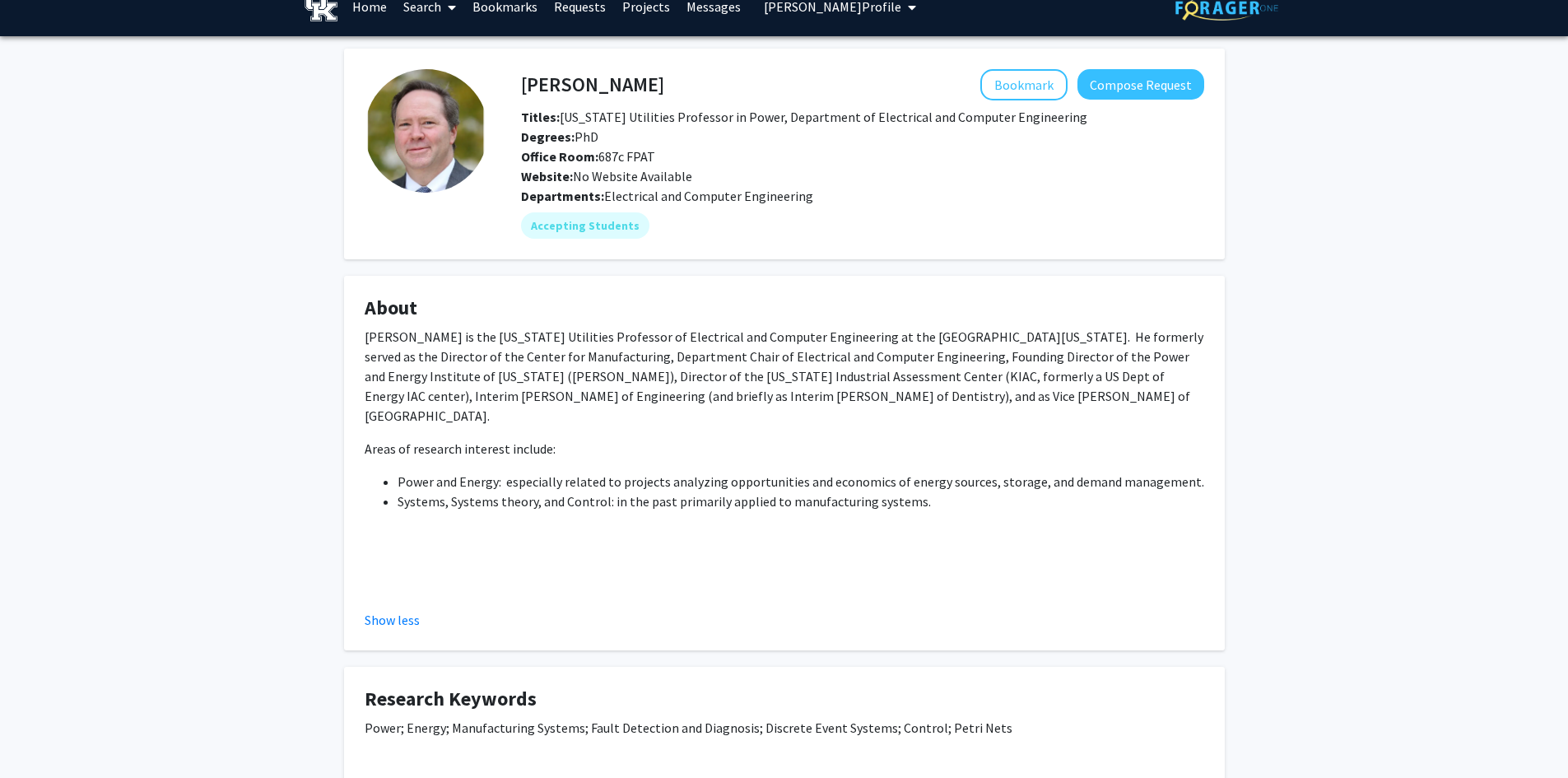
scroll to position [0, 0]
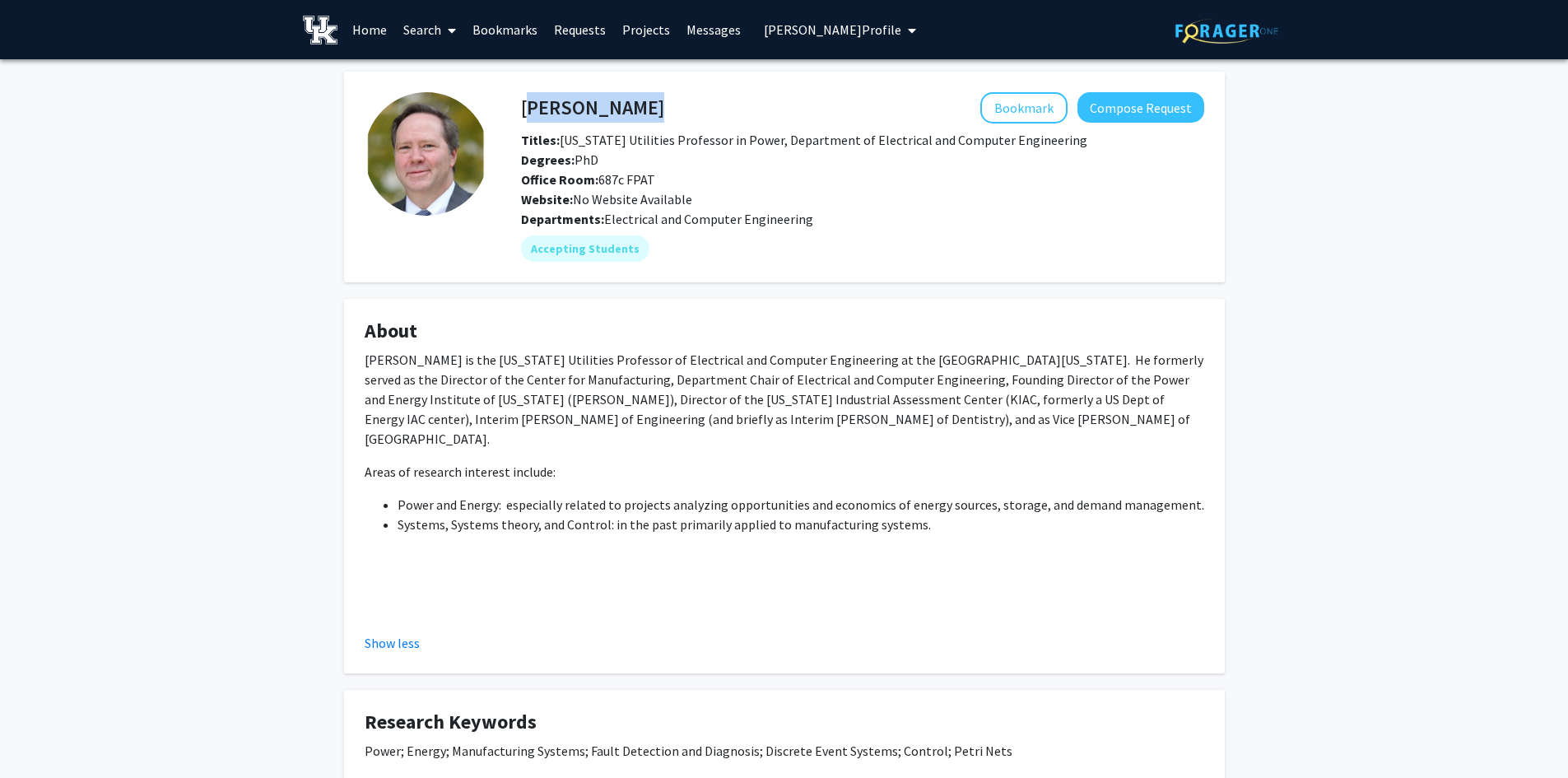
drag, startPoint x: 707, startPoint y: 110, endPoint x: 525, endPoint y: 110, distance: 182.0
click at [525, 110] on div "[PERSON_NAME] Bookmark Compose Request" at bounding box center [862, 108] width 708 height 31
copy h4 "[PERSON_NAME]"
click at [749, 413] on p "[PERSON_NAME] is the [US_STATE] Utilities Professor of Electrical and Computer …" at bounding box center [784, 399] width 839 height 99
click at [1100, 112] on button "Compose Request" at bounding box center [1140, 107] width 127 height 30
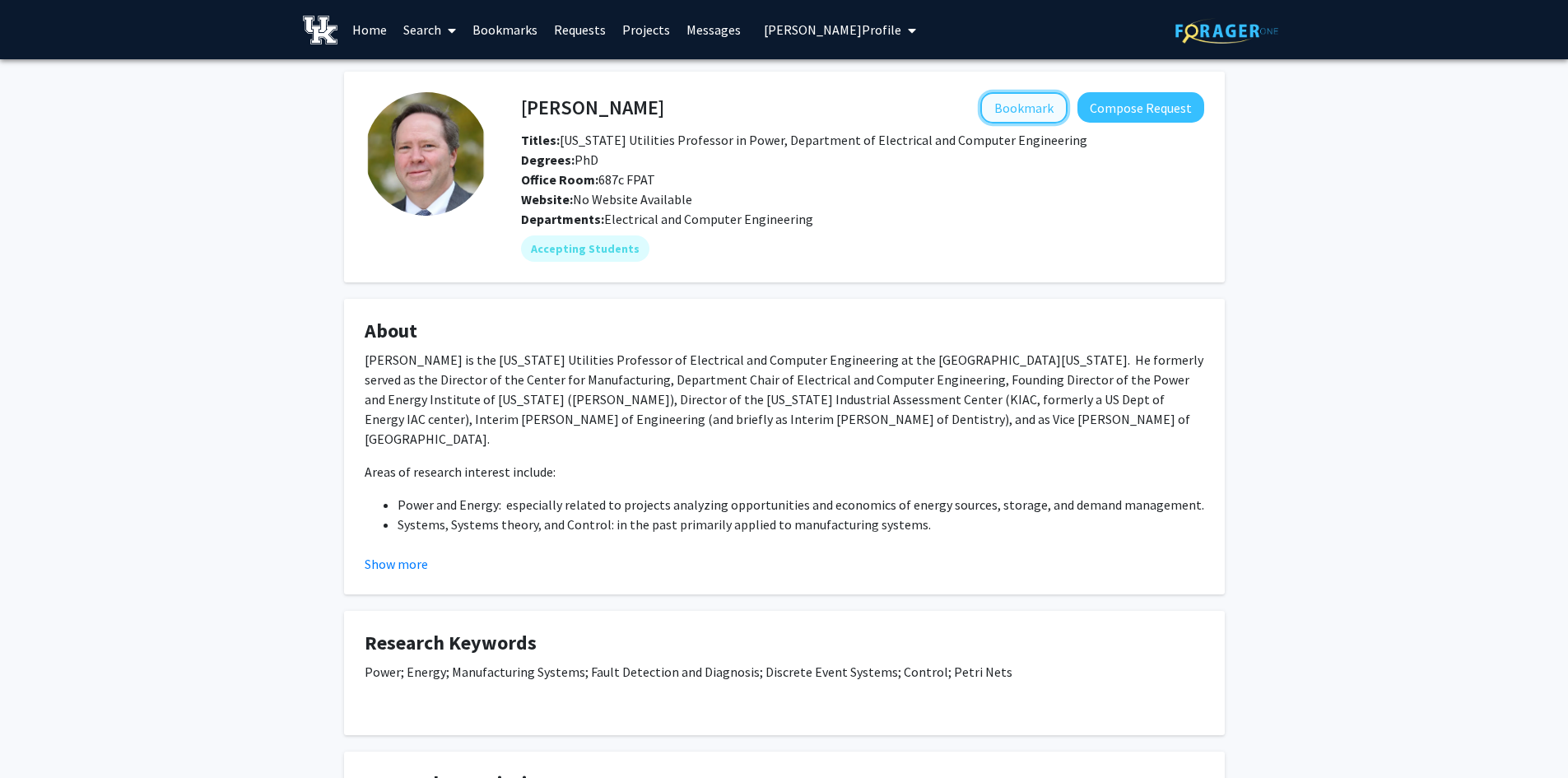
click at [1030, 115] on button "Bookmark" at bounding box center [1024, 108] width 87 height 31
click at [416, 30] on link "Search" at bounding box center [430, 29] width 69 height 58
click at [437, 77] on span "Faculty/Staff" at bounding box center [456, 76] width 121 height 33
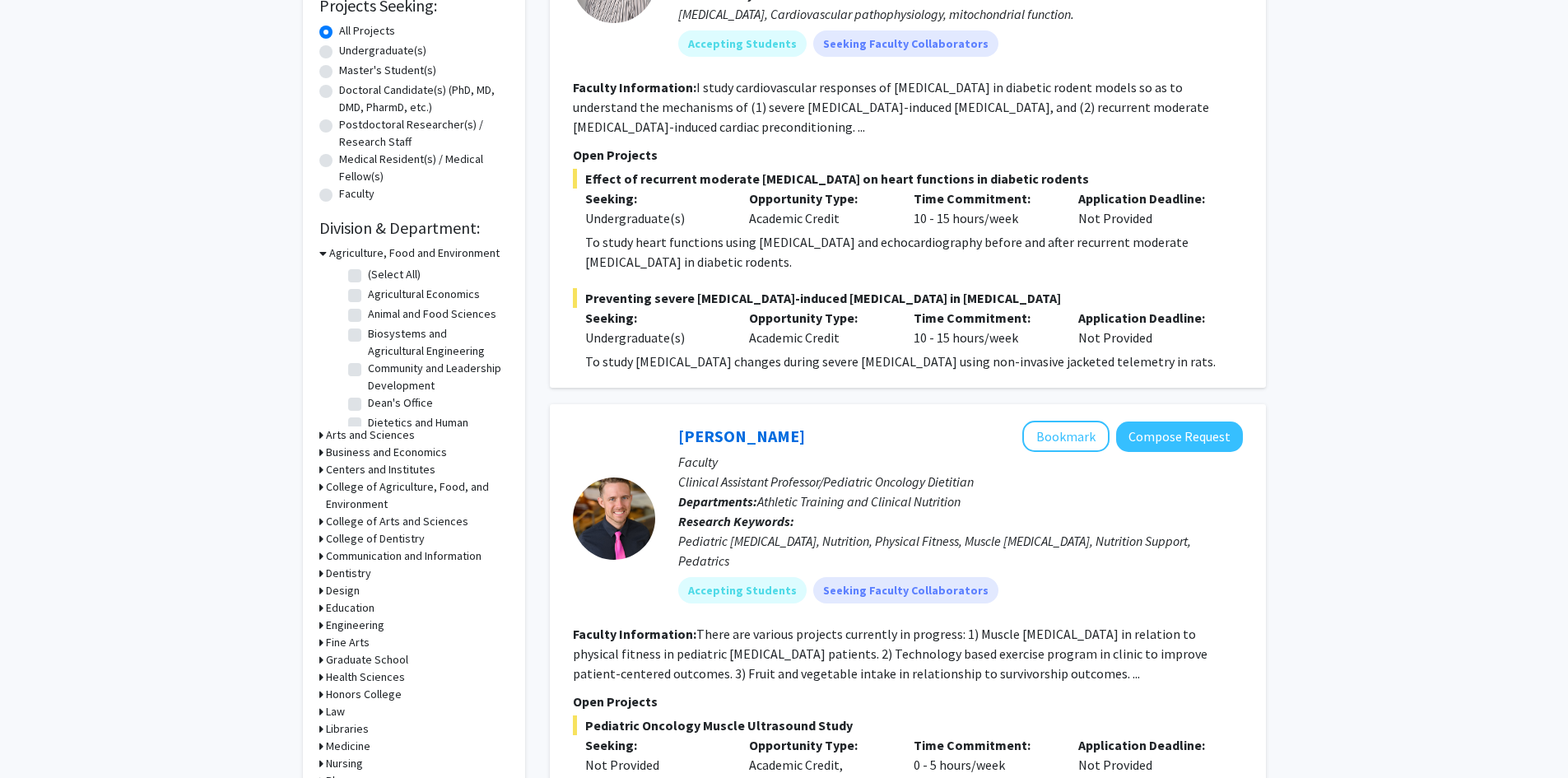
scroll to position [412, 0]
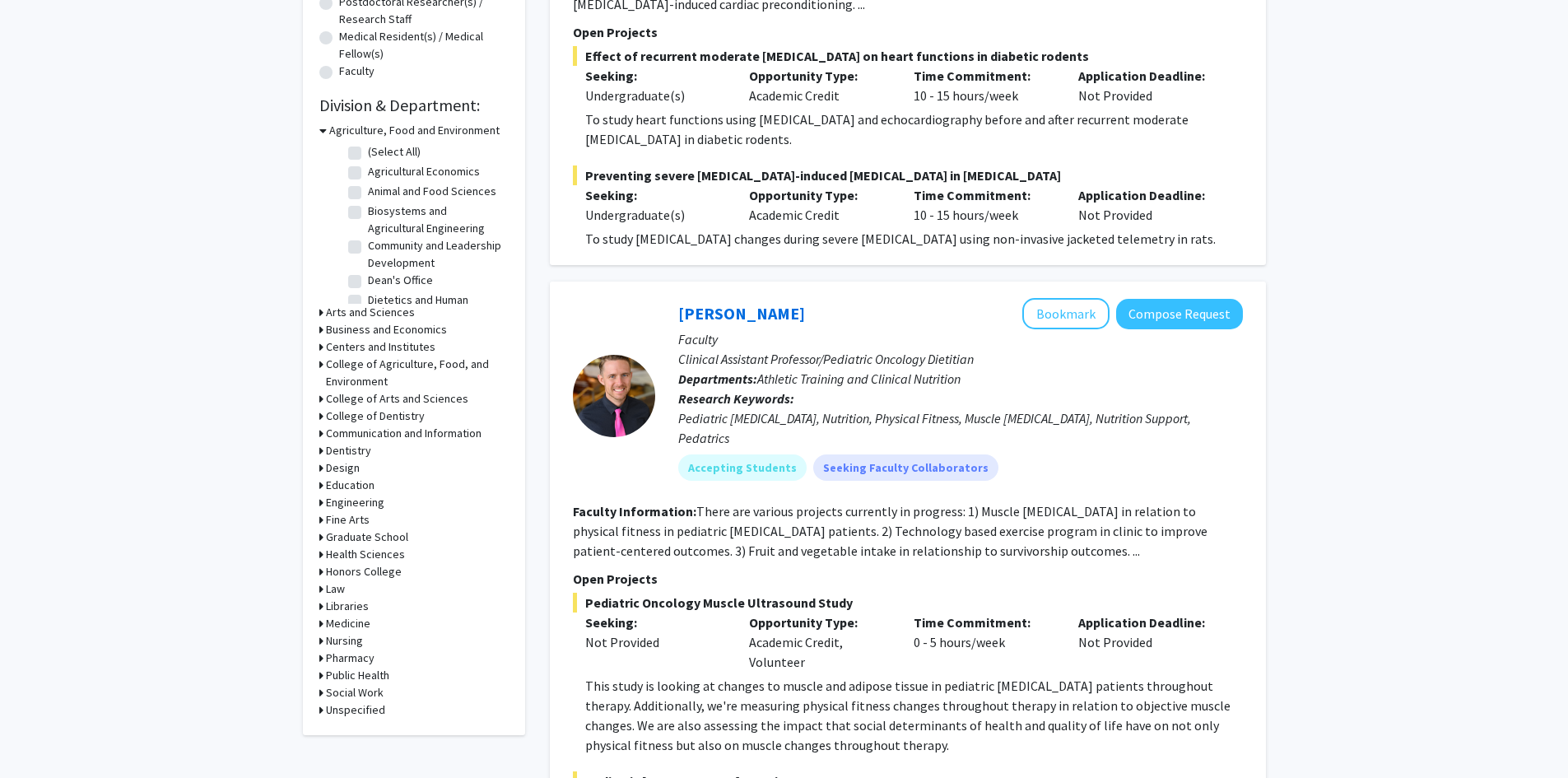
click at [335, 499] on h3 "Engineering" at bounding box center [355, 502] width 59 height 17
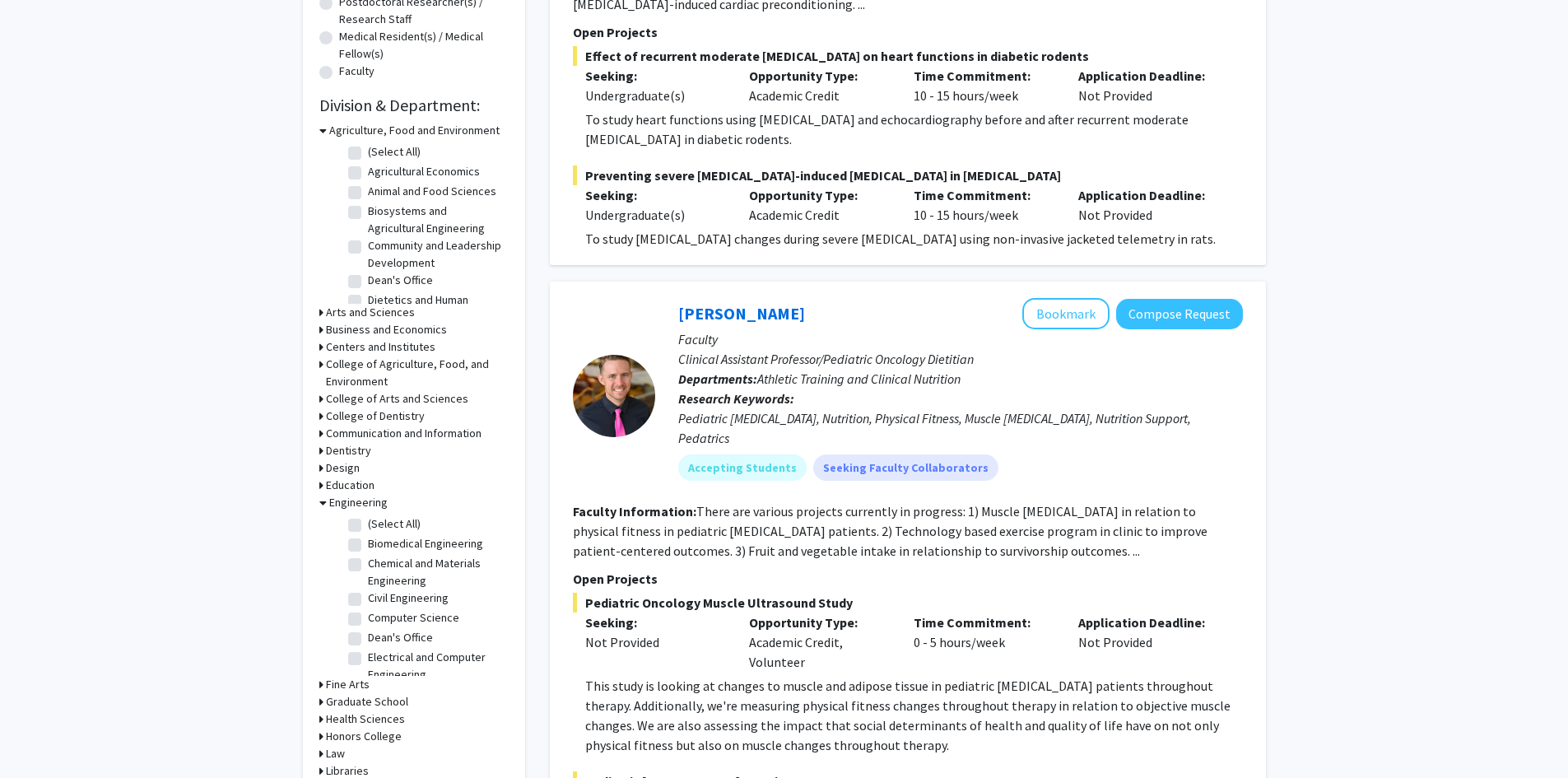
click at [368, 529] on label "(Select All)" at bounding box center [394, 524] width 53 height 17
click at [368, 526] on input "(Select All)" at bounding box center [373, 520] width 10 height 10
checkbox input "true"
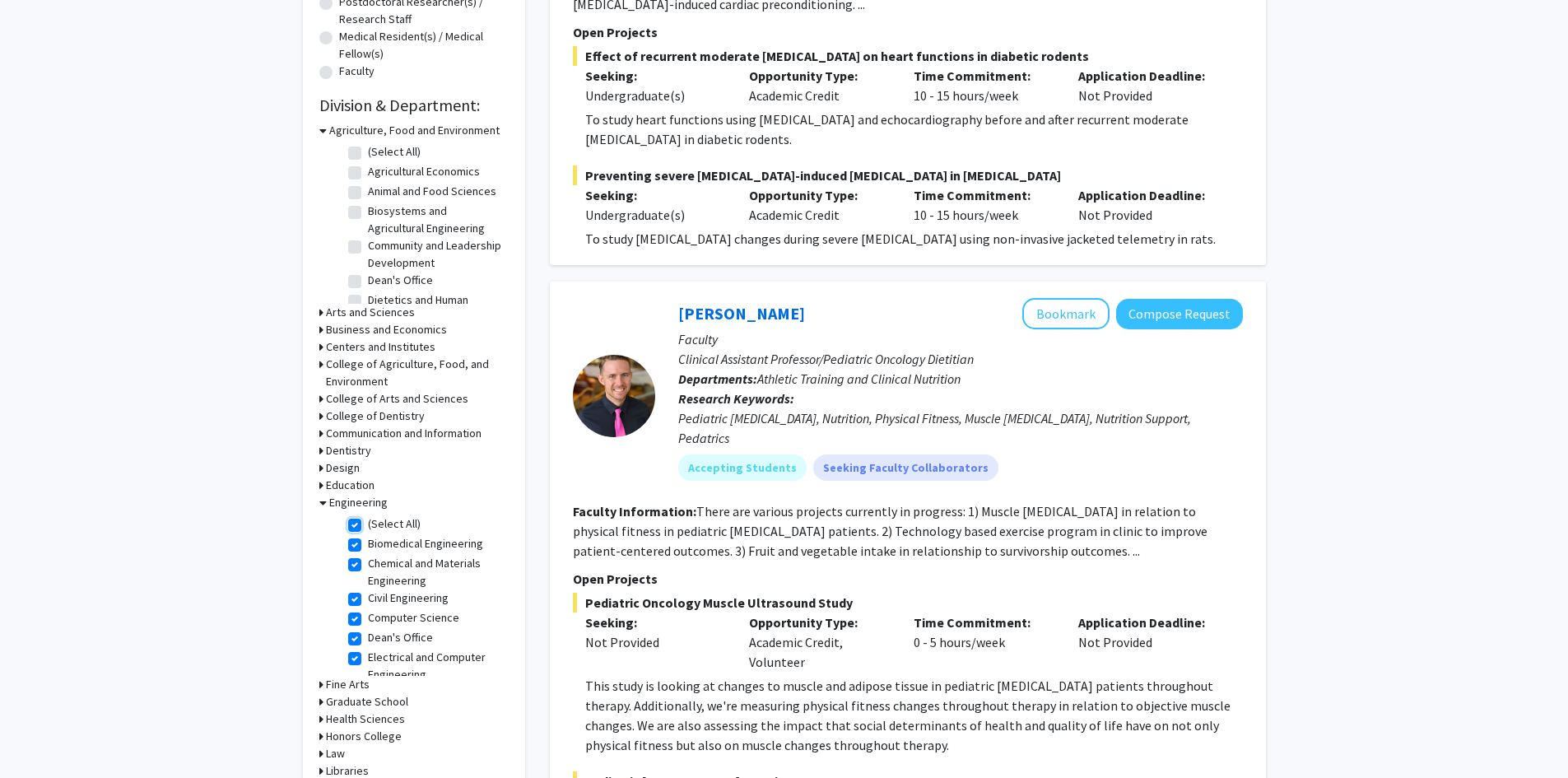
checkbox input "true"
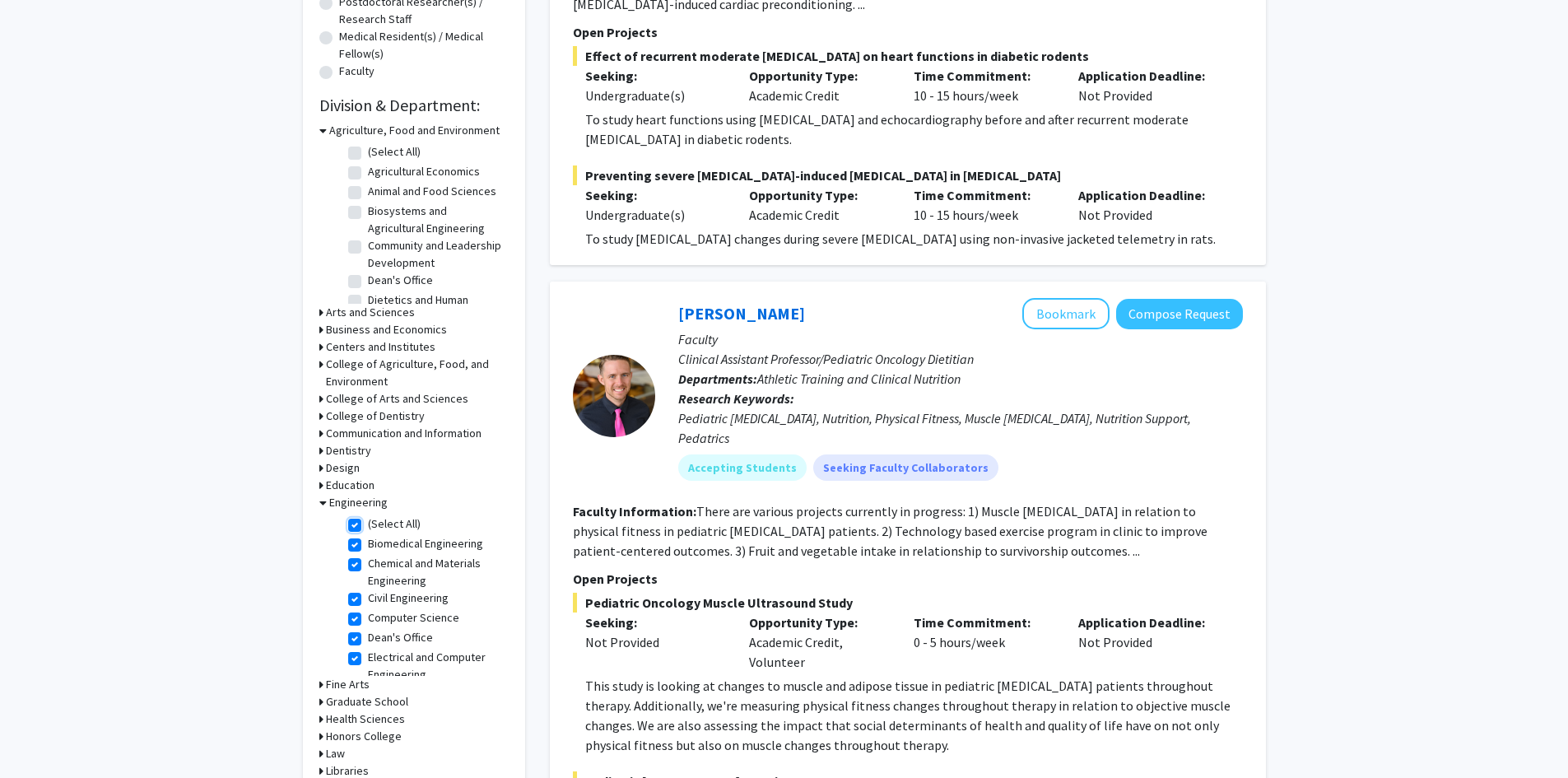
checkbox input "true"
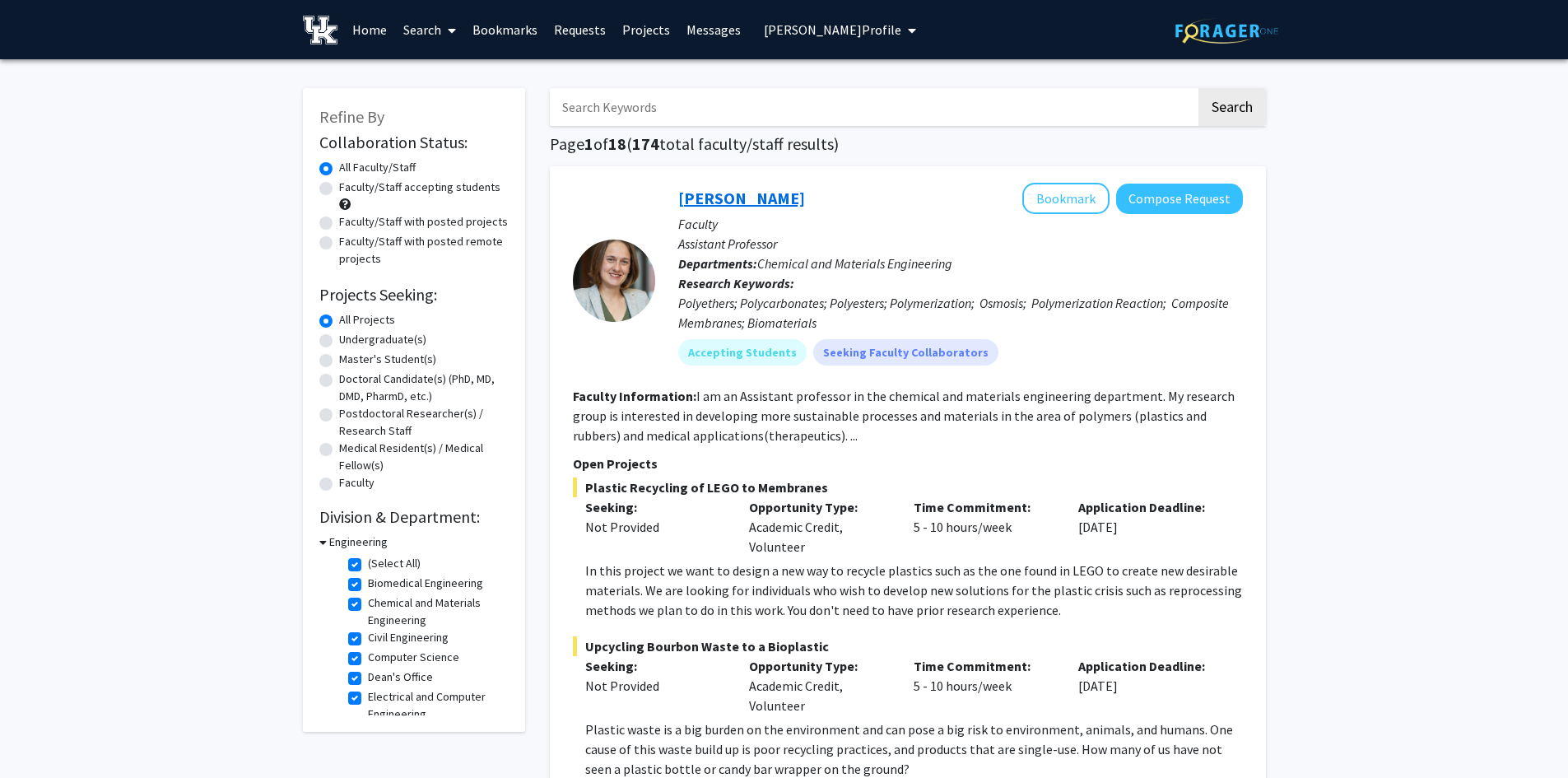
click at [730, 206] on link "[PERSON_NAME]" at bounding box center [741, 198] width 127 height 21
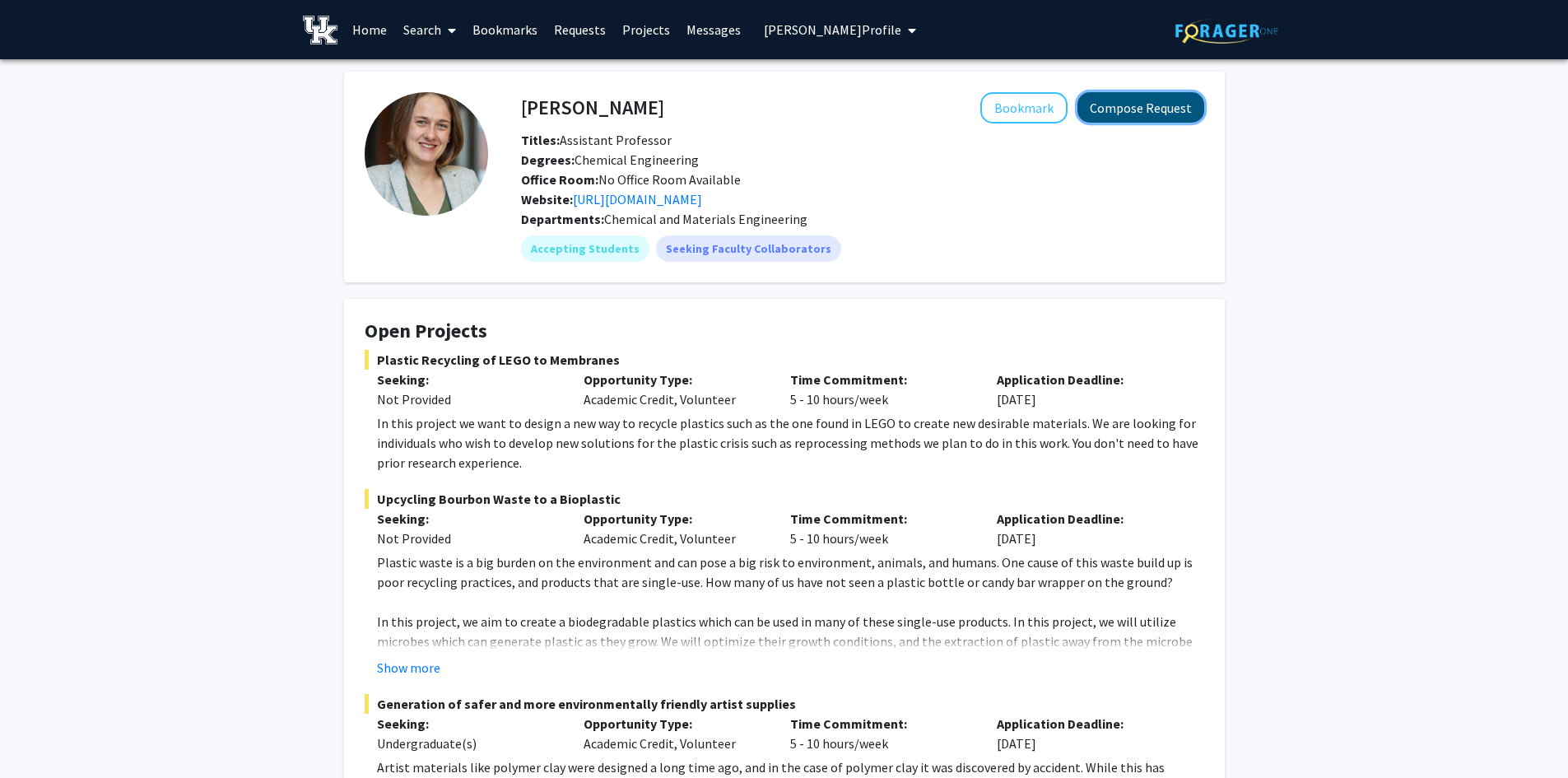
click at [1143, 105] on button "Compose Request" at bounding box center [1140, 107] width 127 height 30
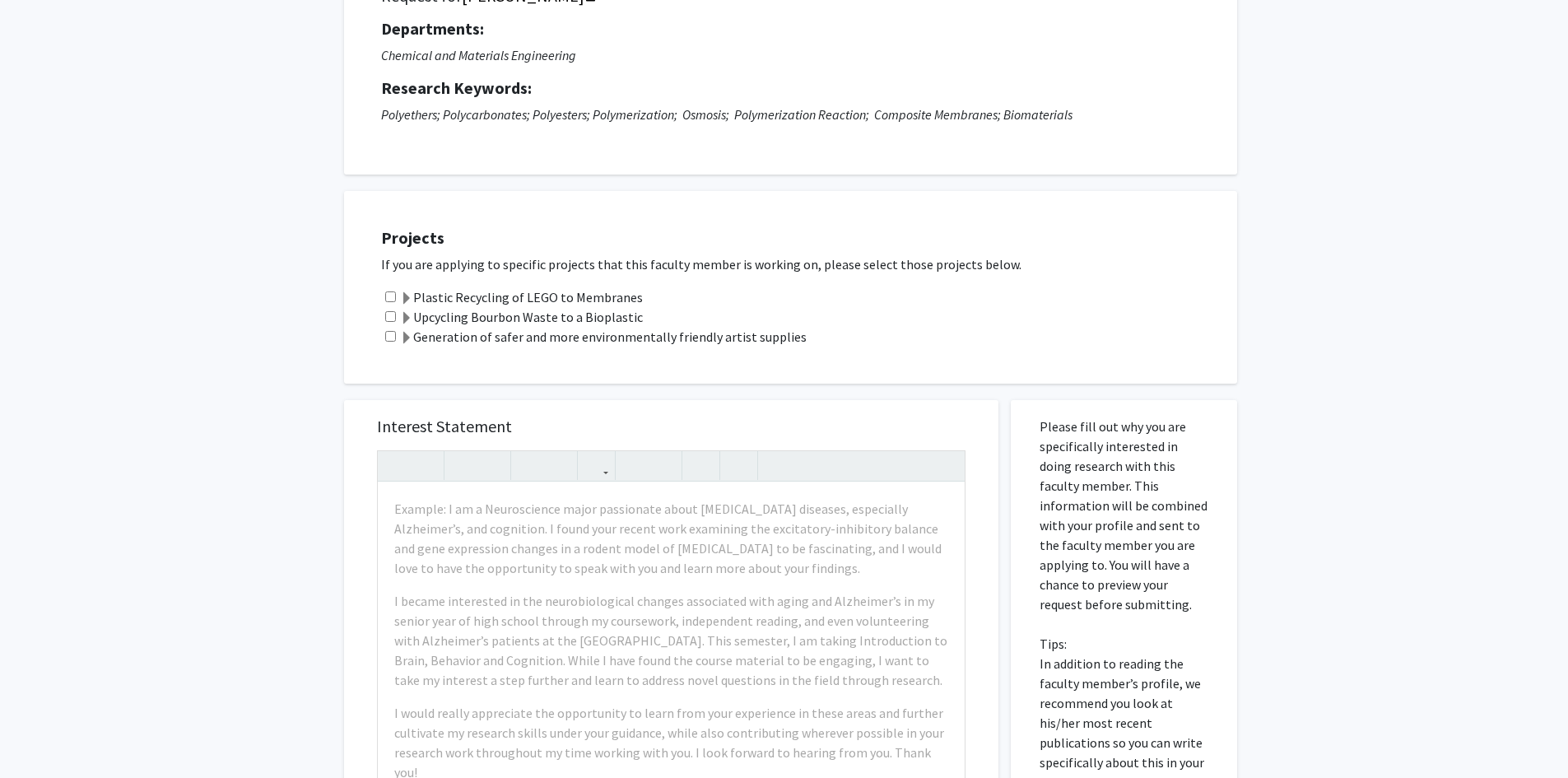
scroll to position [165, 0]
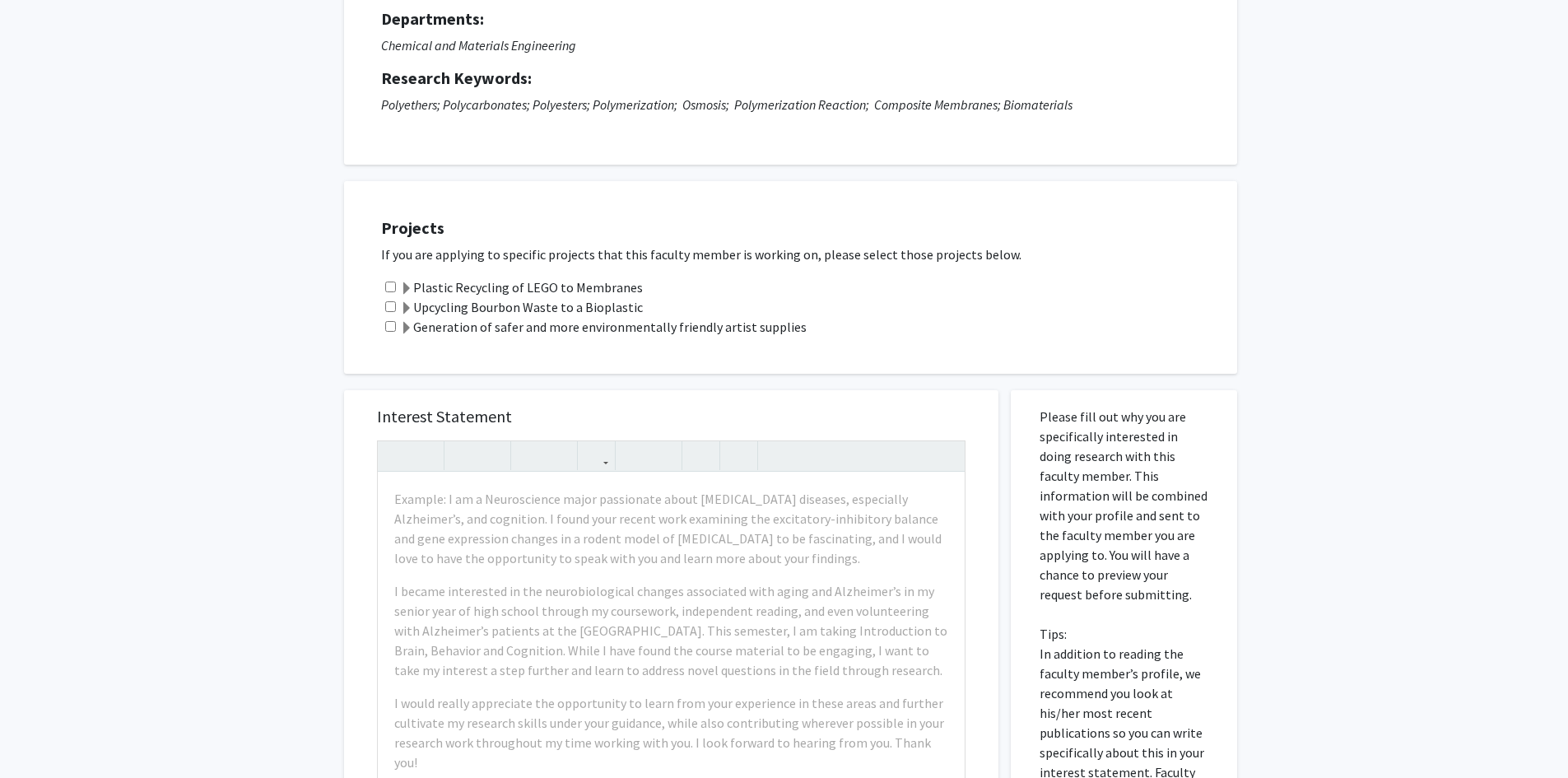
click at [411, 288] on span at bounding box center [406, 289] width 13 height 13
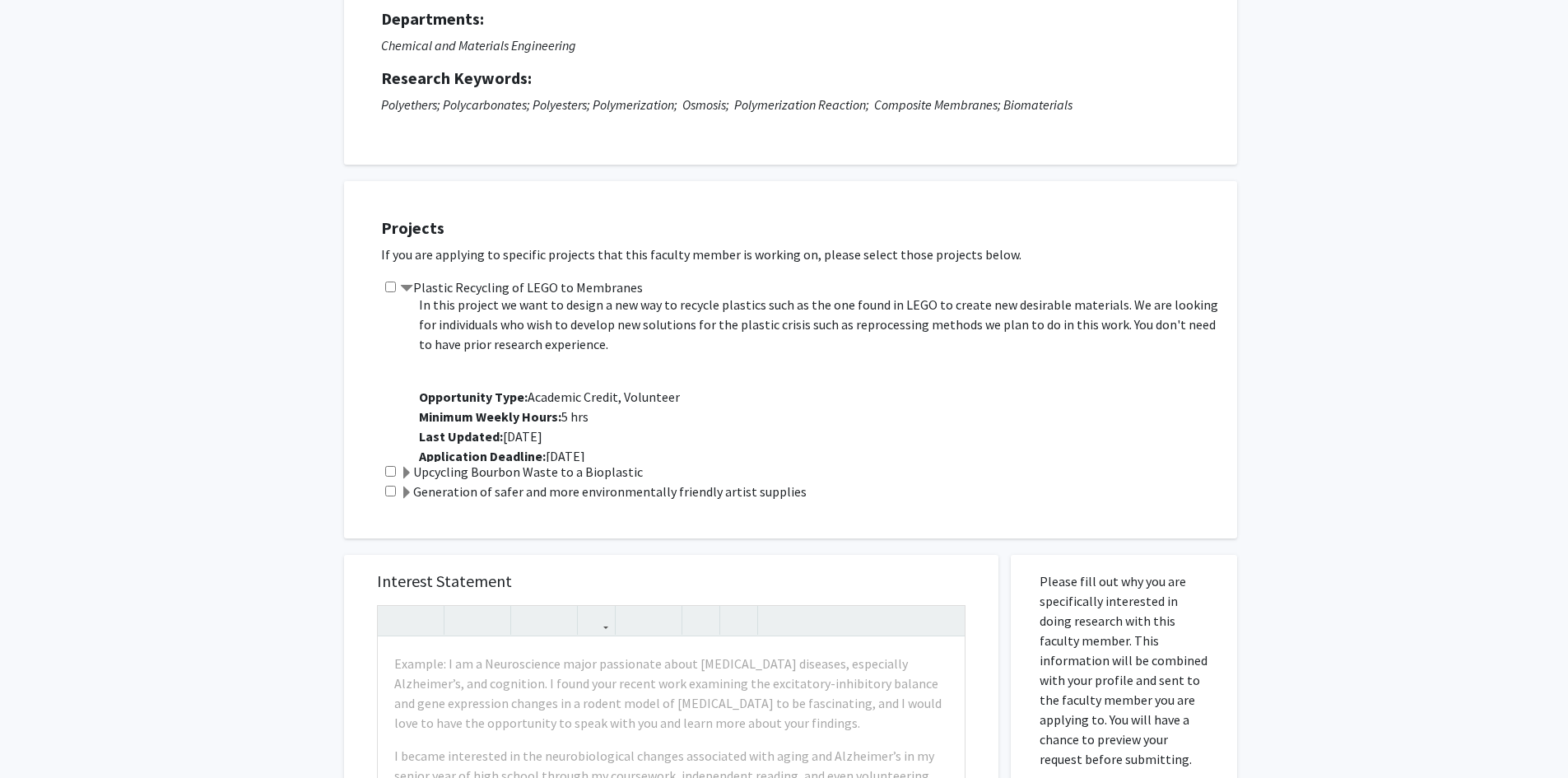
scroll to position [40, 0]
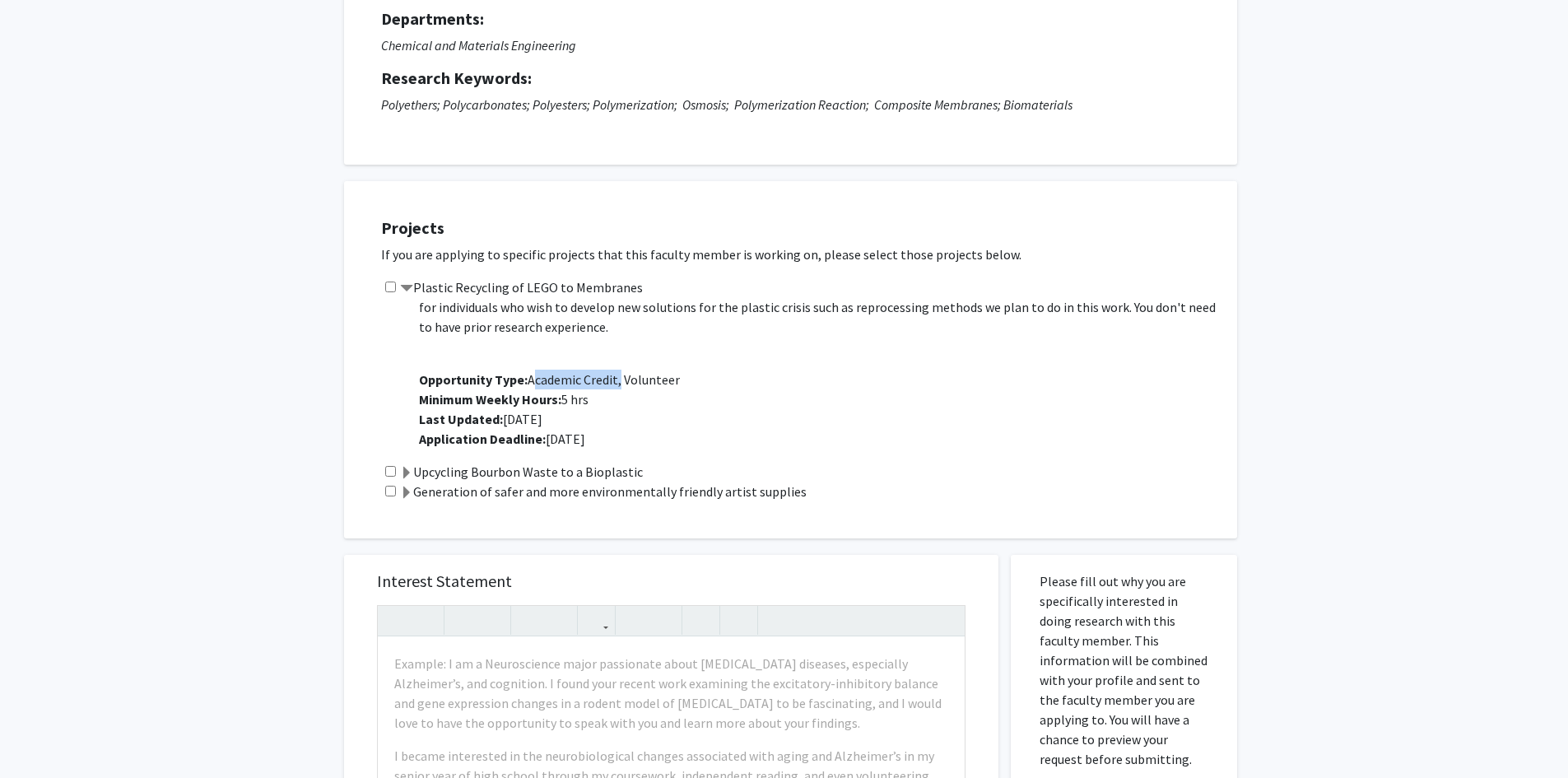
drag, startPoint x: 528, startPoint y: 379, endPoint x: 618, endPoint y: 377, distance: 90.0
click at [618, 377] on span "Opportunity Type: Academic Credit, Volunteer" at bounding box center [549, 379] width 261 height 16
click at [408, 470] on span at bounding box center [406, 473] width 13 height 13
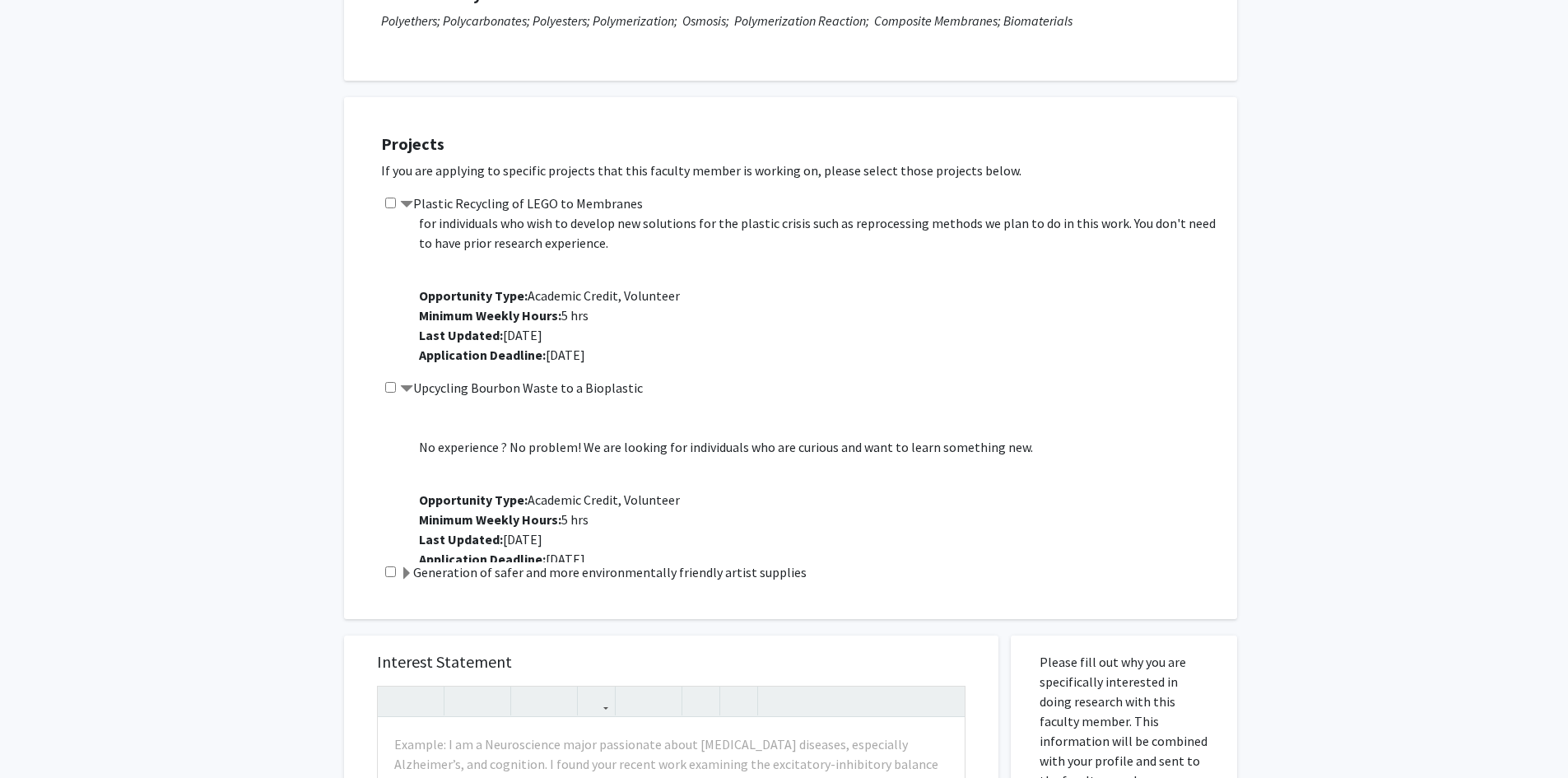
scroll to position [247, 0]
click at [393, 205] on input "checkbox" at bounding box center [390, 204] width 10 height 10
checkbox input "true"
click at [393, 389] on input "checkbox" at bounding box center [390, 389] width 10 height 10
checkbox input "true"
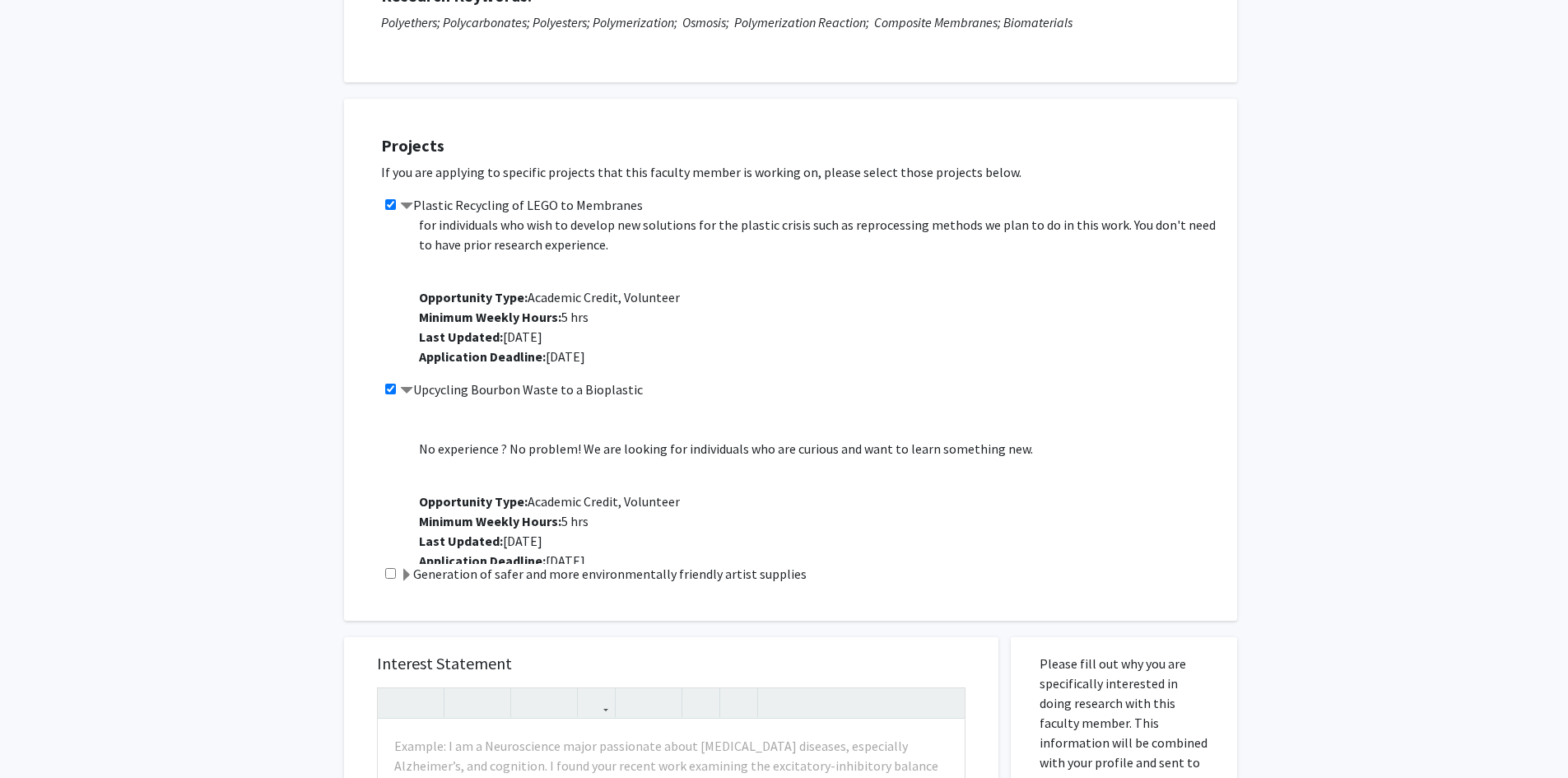
click at [385, 572] on input "checkbox" at bounding box center [390, 573] width 10 height 10
checkbox input "true"
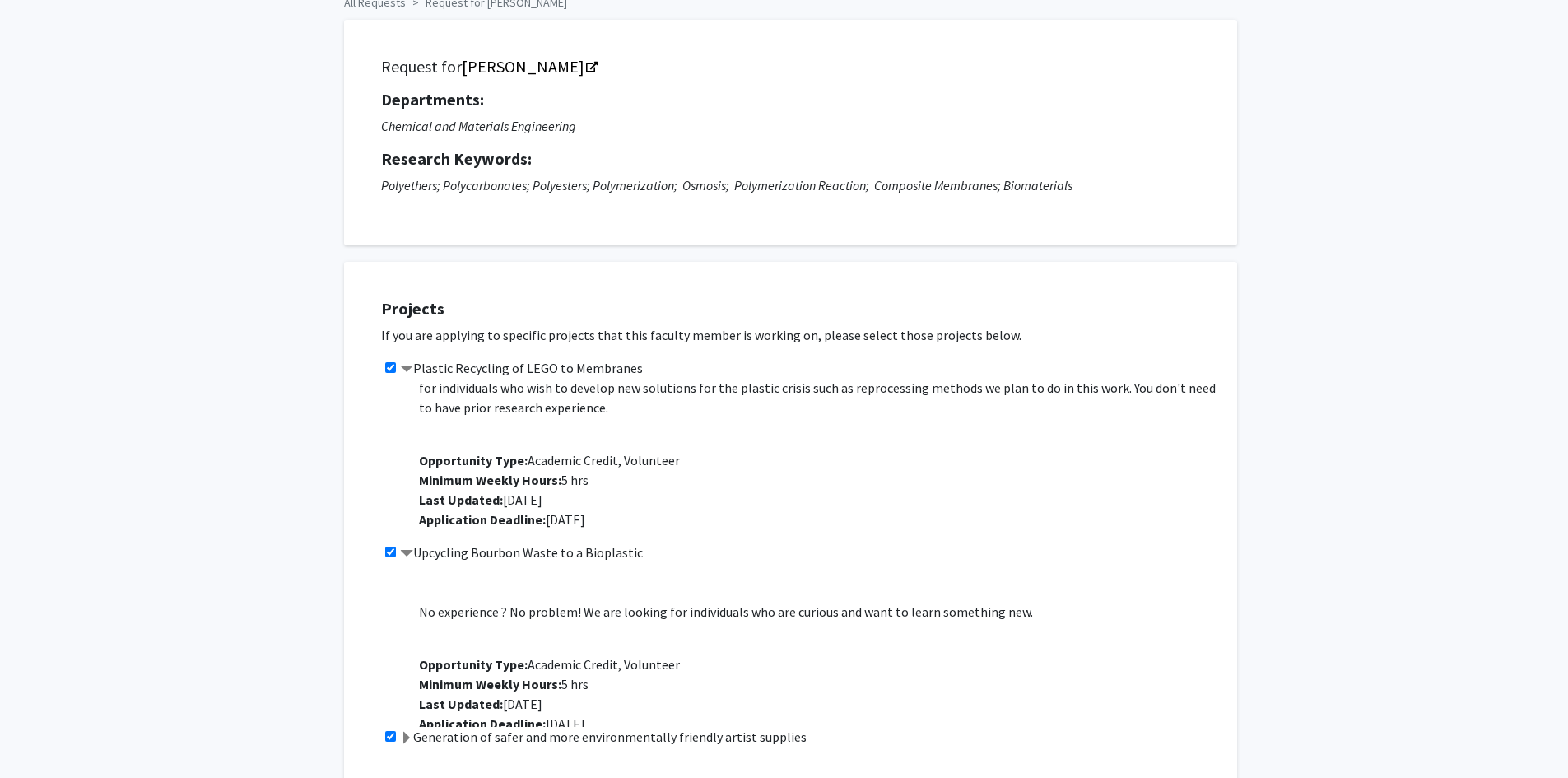
scroll to position [83, 0]
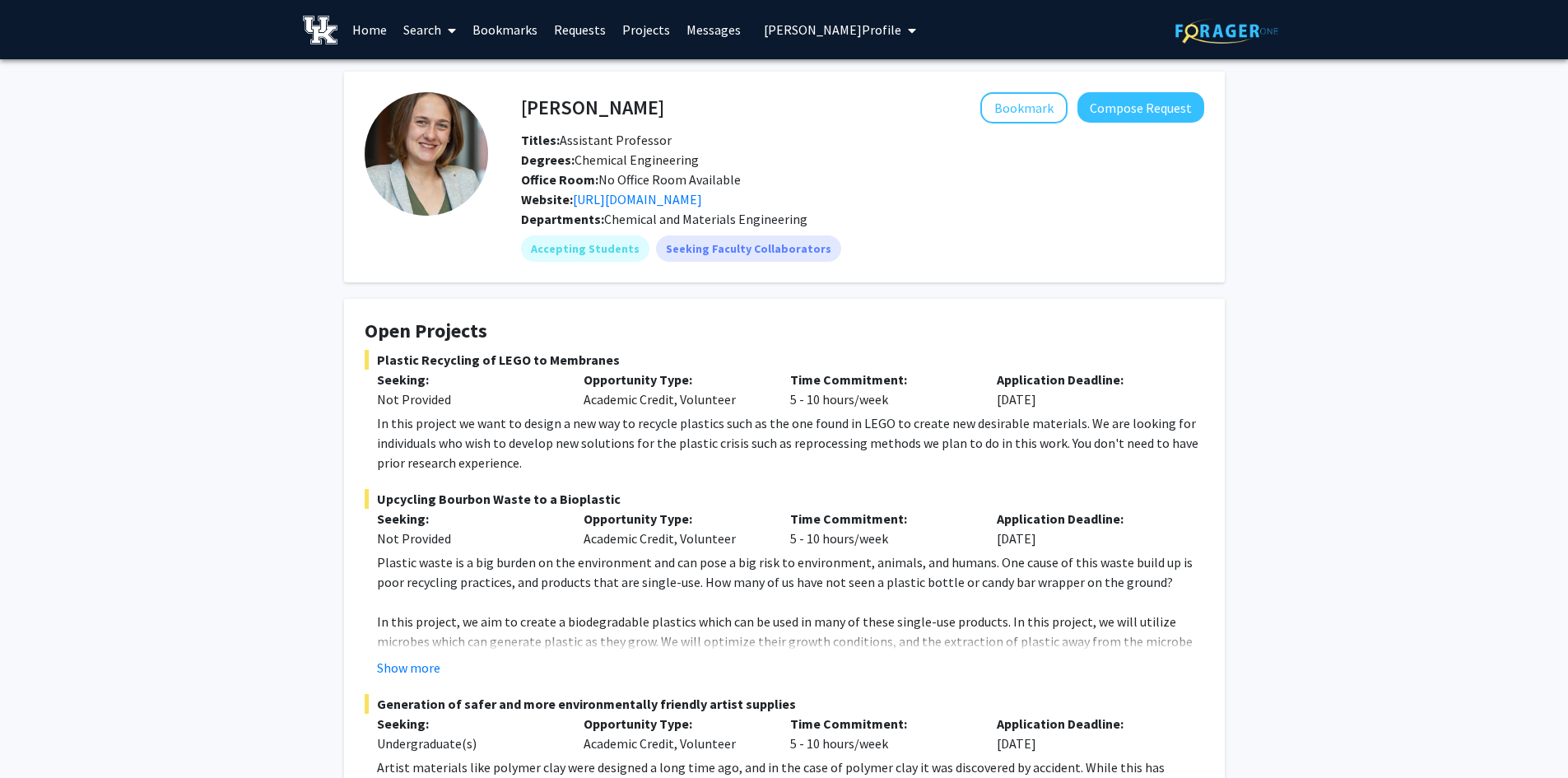
click at [420, 27] on link "Search" at bounding box center [430, 29] width 69 height 58
click at [432, 72] on span "Faculty/Staff" at bounding box center [456, 76] width 121 height 33
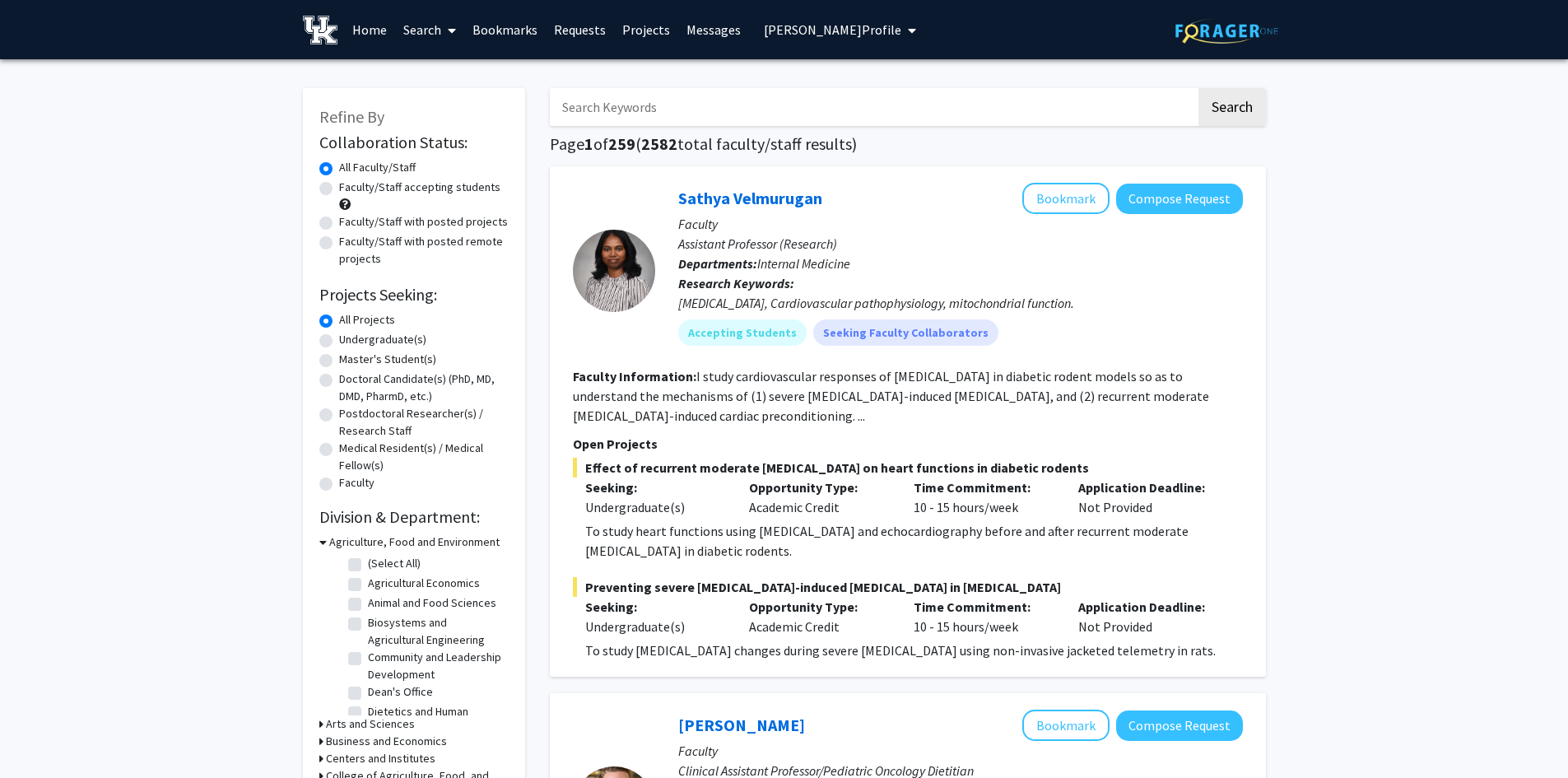
click at [663, 111] on input "Search Keywords" at bounding box center [873, 107] width 646 height 38
paste input "superconductor"
type input "superconductor"
click at [1198, 88] on button "Search" at bounding box center [1232, 107] width 67 height 38
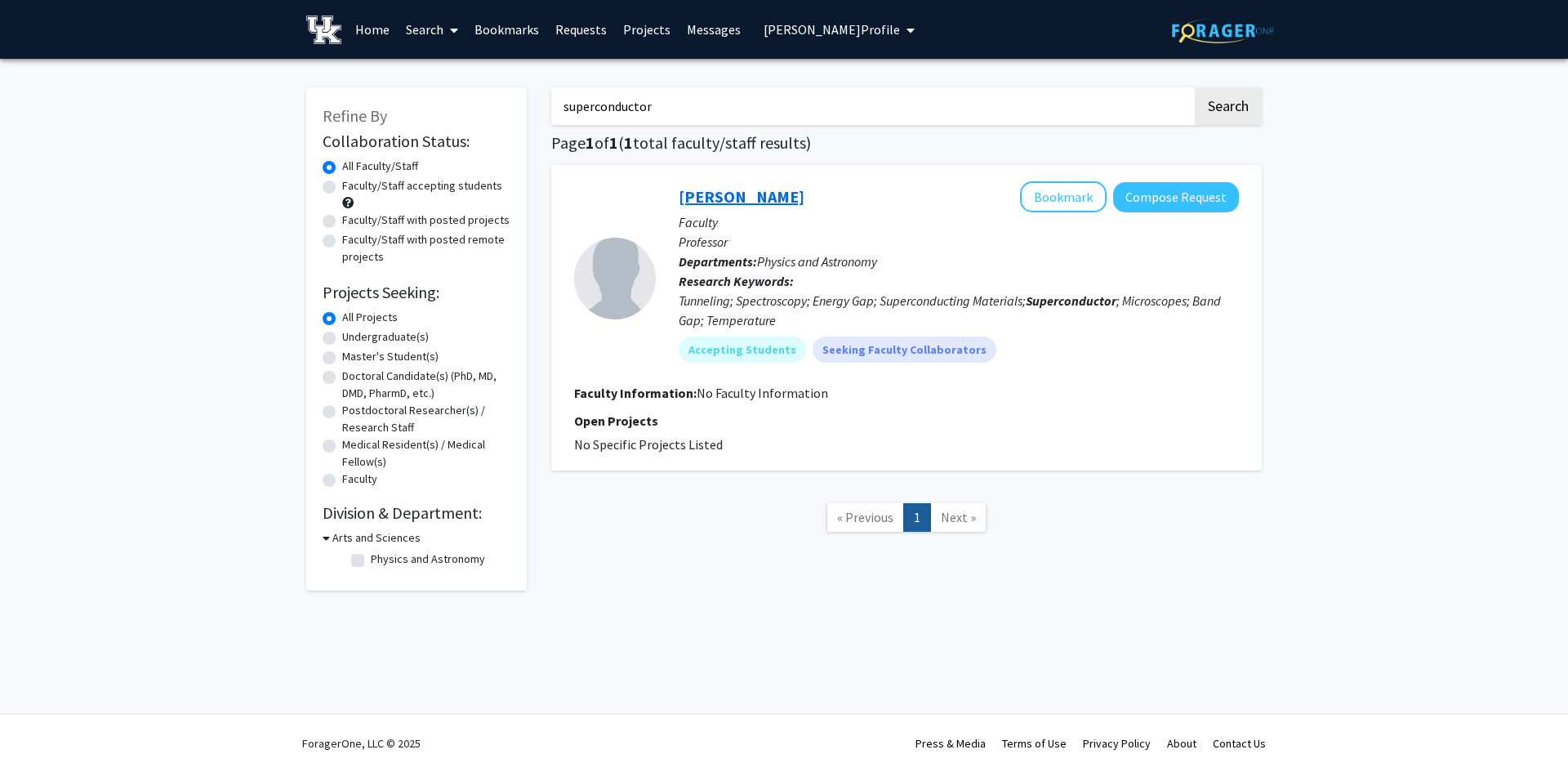
click at [748, 201] on link "[PERSON_NAME]" at bounding box center [741, 197] width 126 height 21
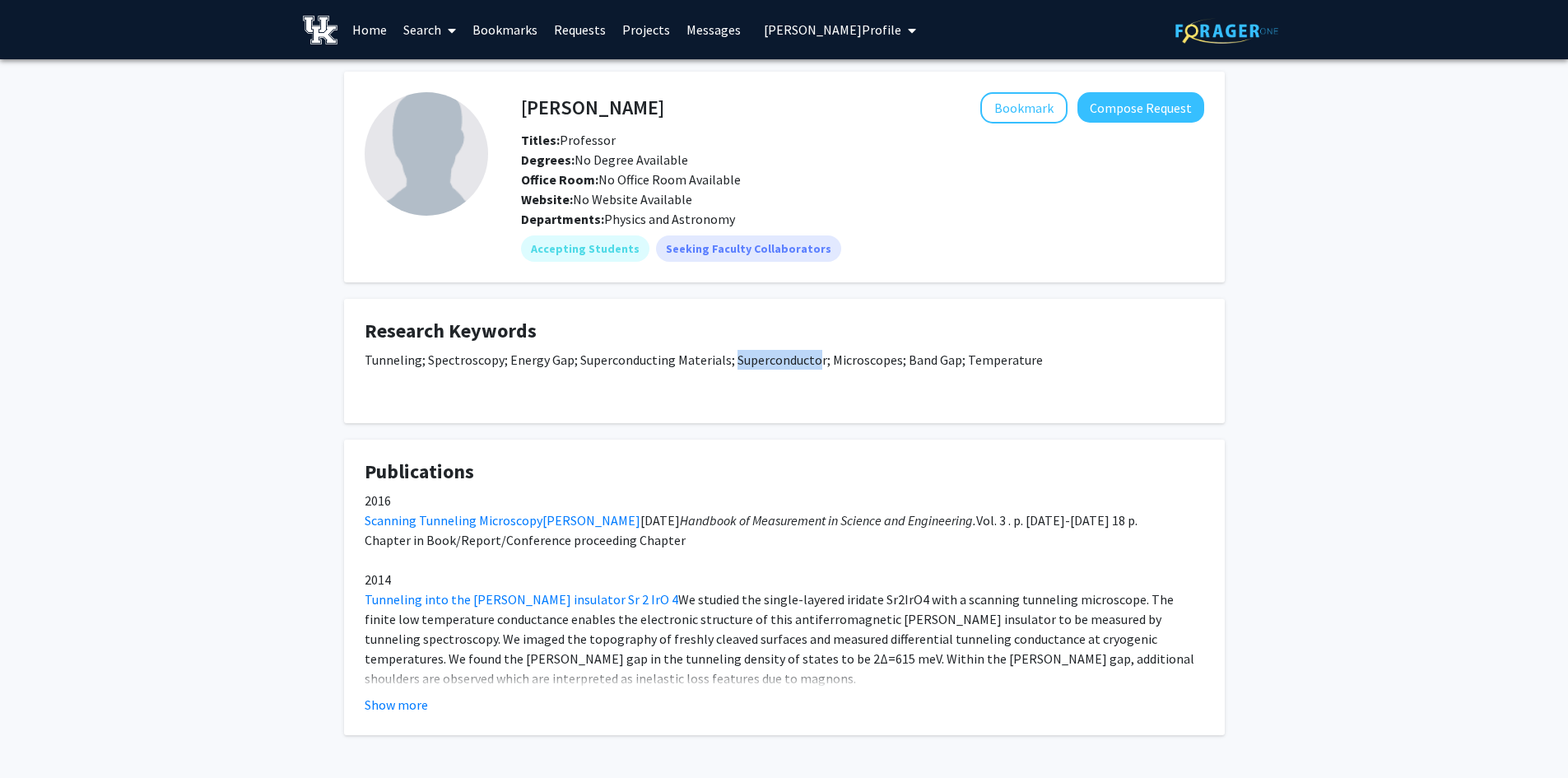
drag, startPoint x: 814, startPoint y: 357, endPoint x: 728, endPoint y: 363, distance: 86.2
click at [728, 363] on div "Tunneling; Spectroscopy; Energy Gap; Superconducting Materials; Superconductor;…" at bounding box center [784, 376] width 839 height 53
click at [887, 416] on fg-card "Research Keywords Tunneling; Spectroscopy; Energy Gap; Superconducting Material…" at bounding box center [784, 361] width 880 height 124
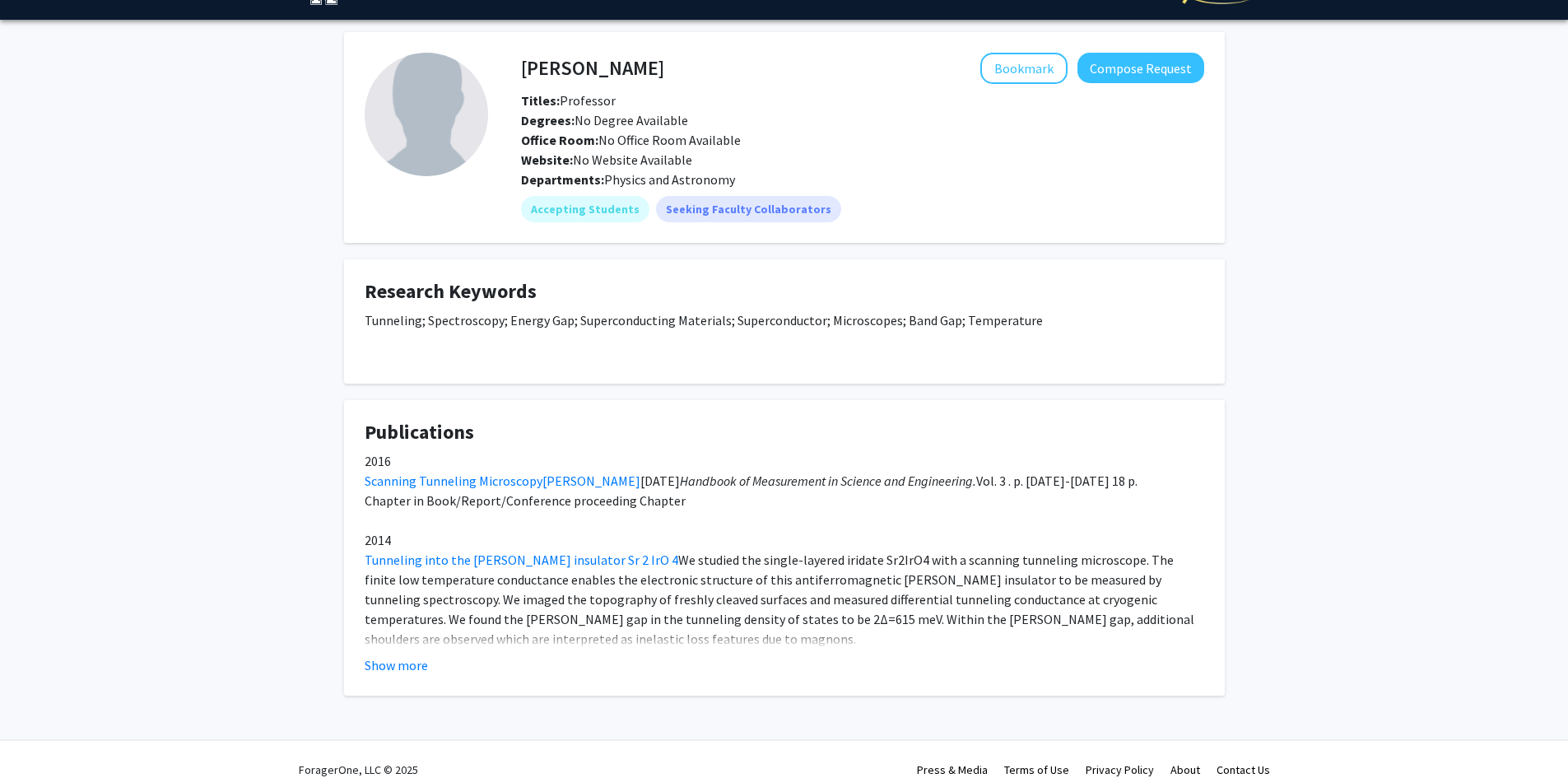
scroll to position [60, 0]
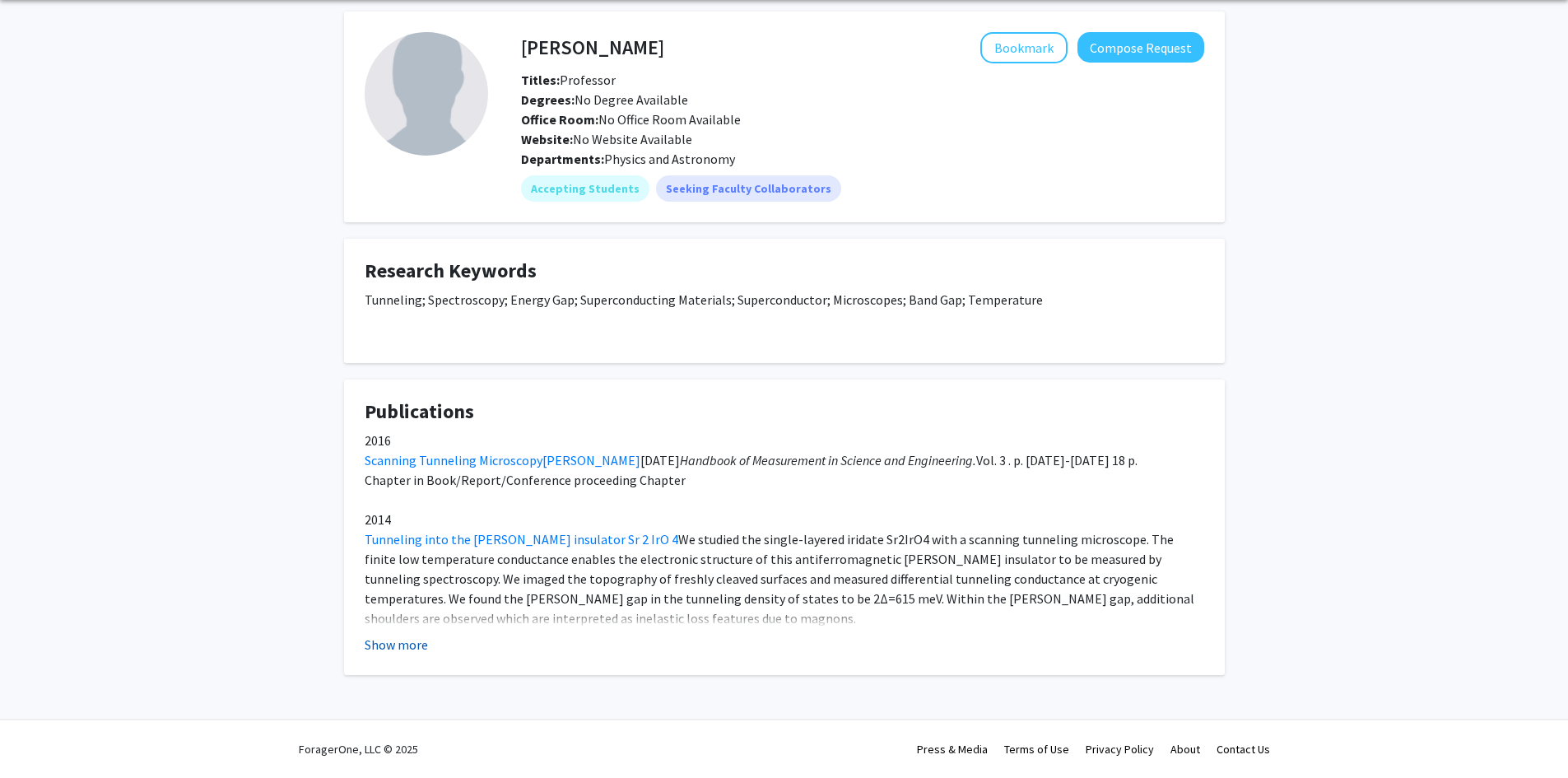
click at [415, 644] on button "Show more" at bounding box center [396, 644] width 64 height 20
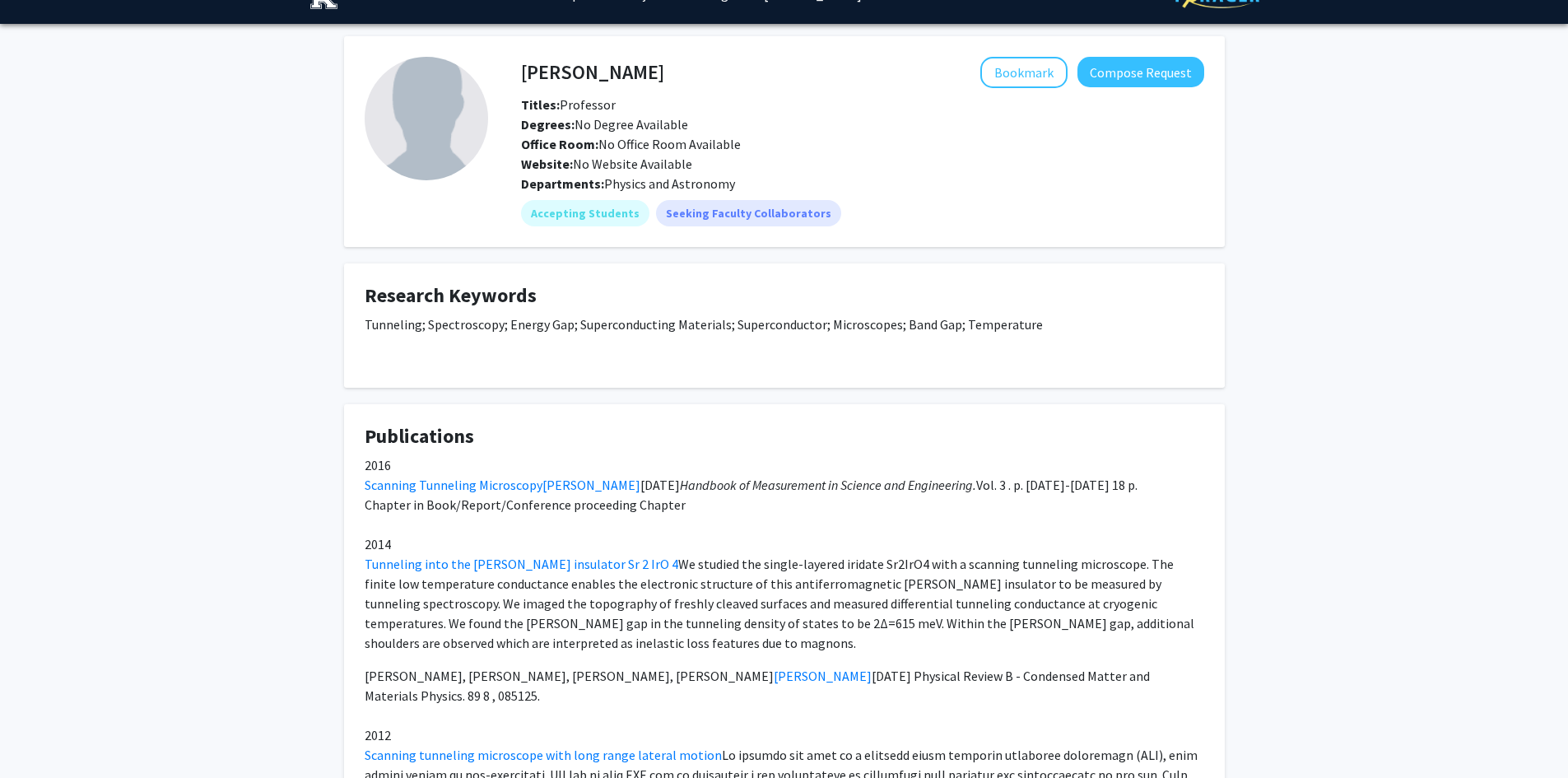
scroll to position [0, 0]
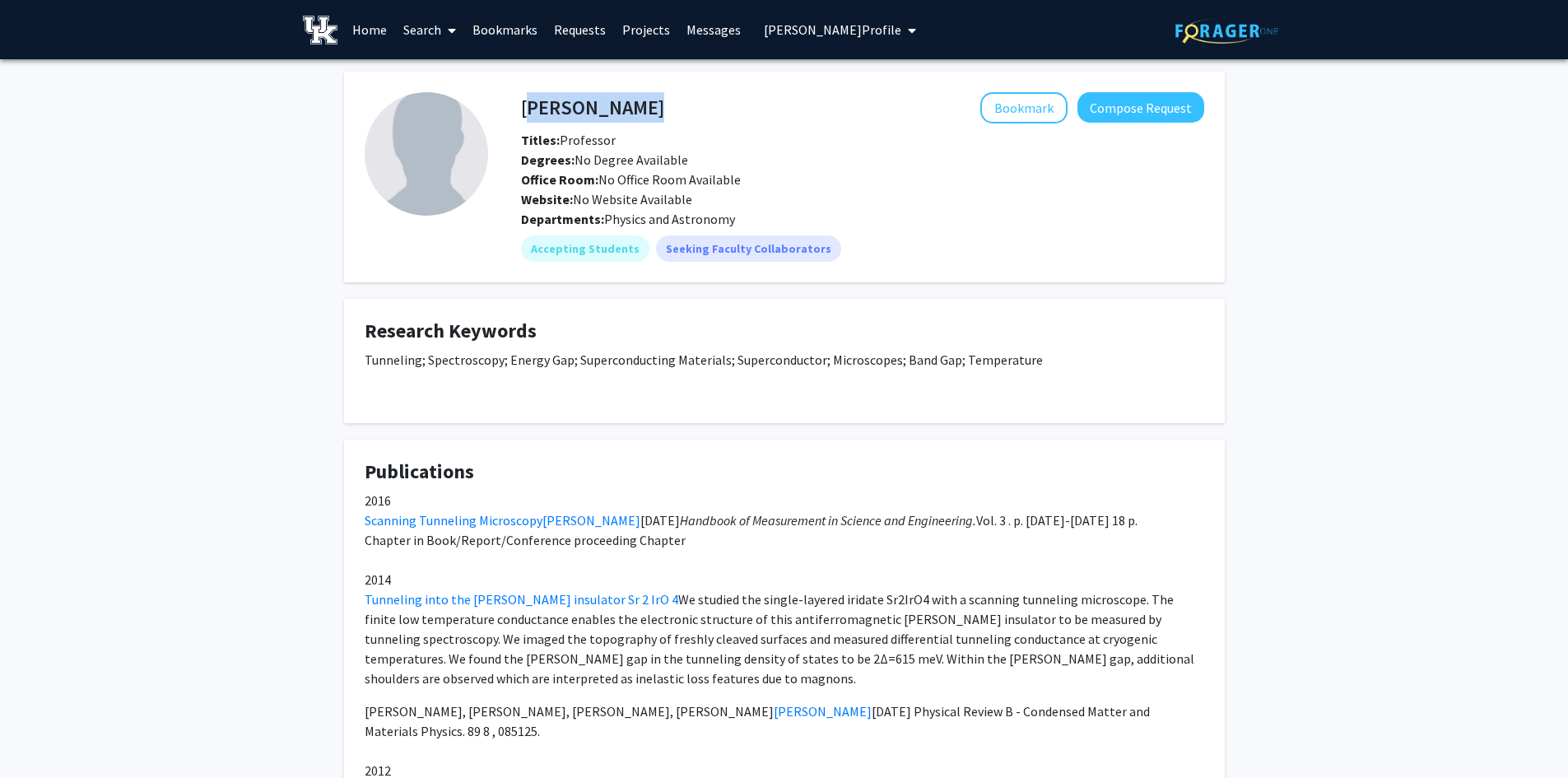
drag, startPoint x: 643, startPoint y: 106, endPoint x: 525, endPoint y: 121, distance: 118.9
click at [525, 121] on div "[PERSON_NAME] Bookmark Compose Request" at bounding box center [862, 108] width 708 height 31
click at [588, 126] on div "[PERSON_NAME] Bookmark Compose Request Titles: Professor Degrees: No Degree Ava…" at bounding box center [862, 151] width 708 height 117
drag, startPoint x: 631, startPoint y: 108, endPoint x: 525, endPoint y: 117, distance: 106.4
click at [525, 117] on div "[PERSON_NAME] Bookmark Compose Request" at bounding box center [862, 108] width 708 height 31
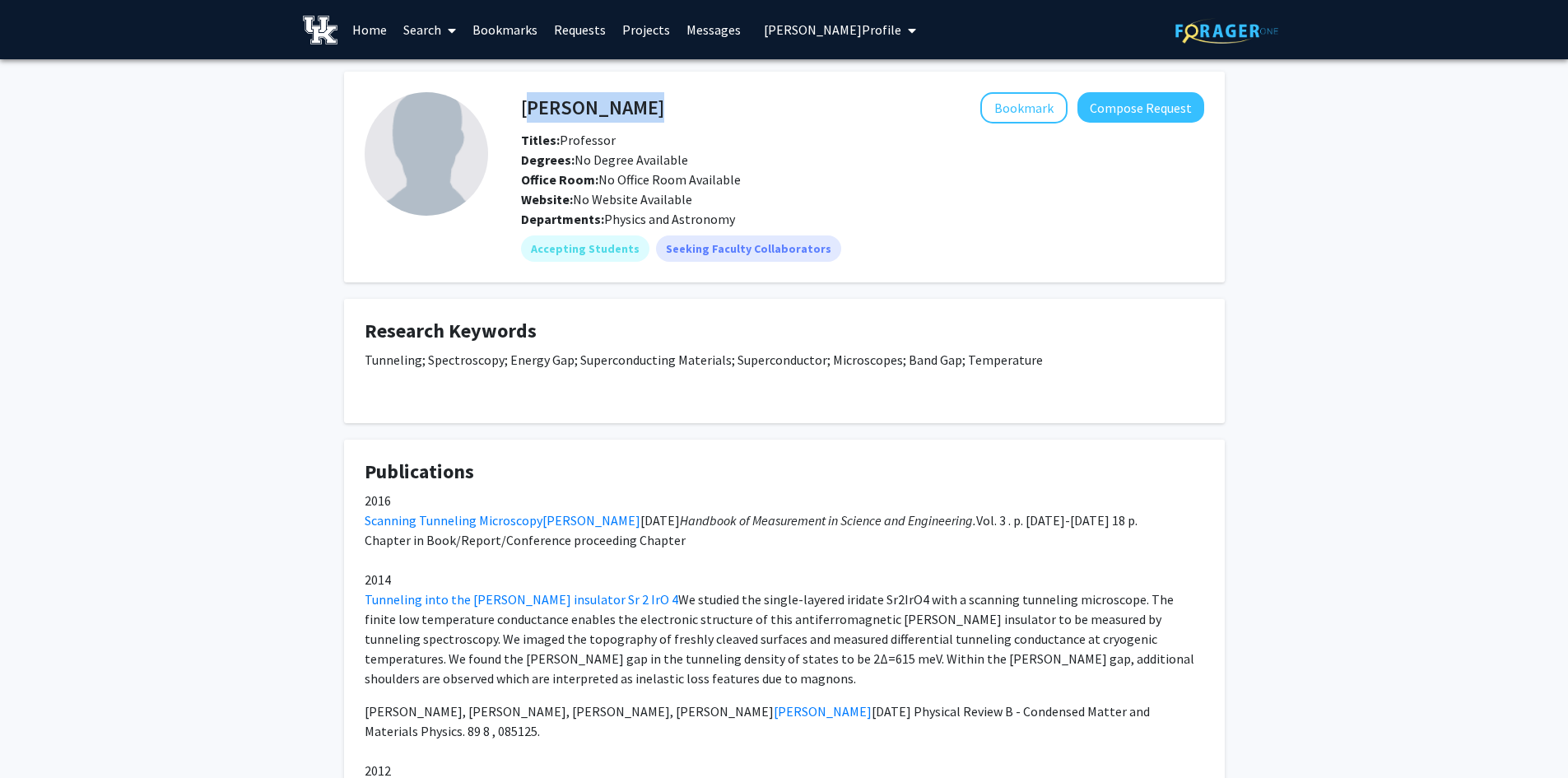
copy h4 "[PERSON_NAME]"
click at [761, 387] on div "Tunneling; Spectroscopy; Energy Gap; Superconducting Materials; Superconductor;…" at bounding box center [784, 376] width 839 height 53
click at [1037, 115] on button "Bookmark" at bounding box center [1024, 108] width 87 height 31
click at [412, 28] on link "Search" at bounding box center [430, 29] width 69 height 58
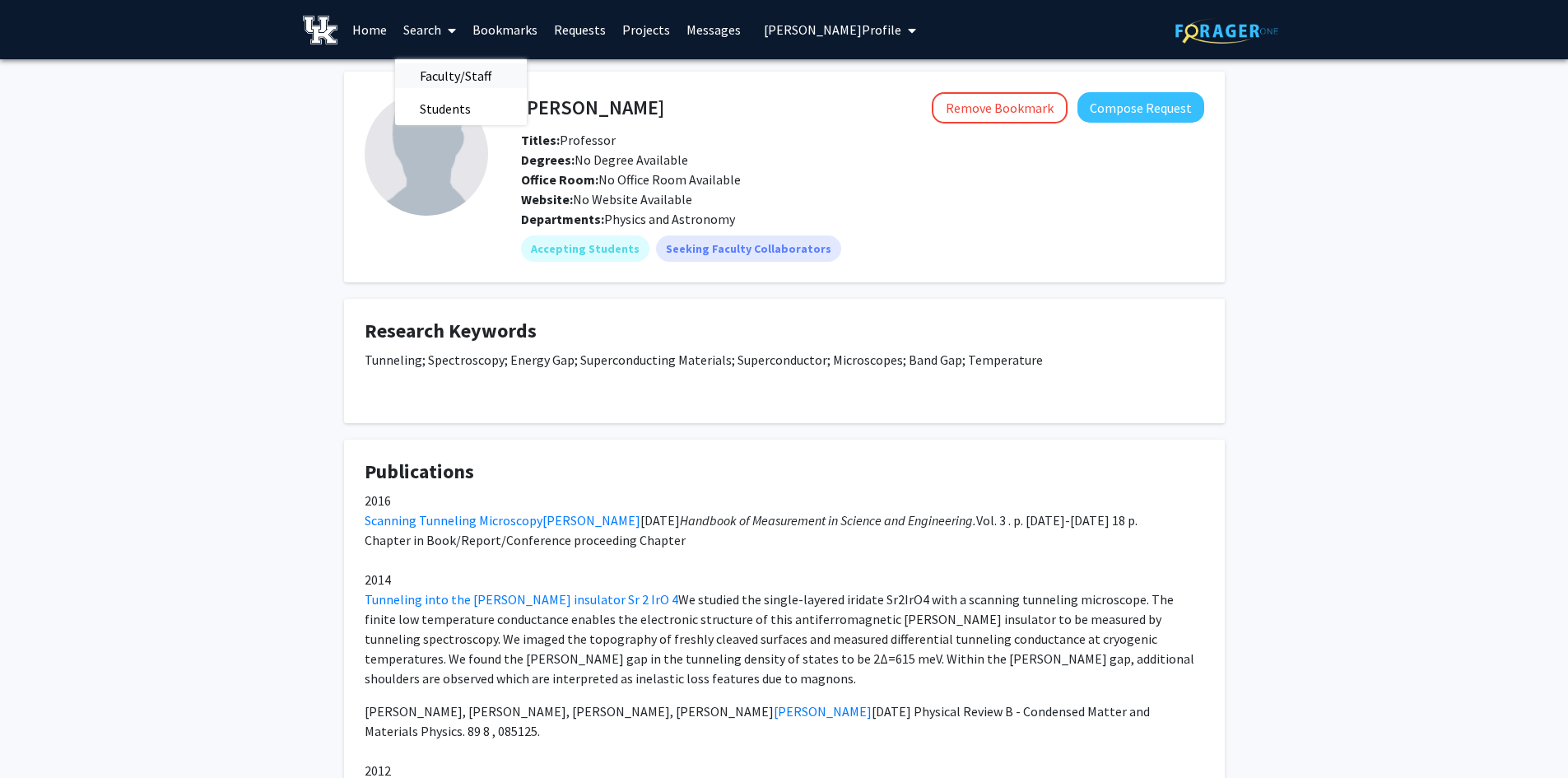
click at [420, 65] on span "Faculty/Staff" at bounding box center [456, 76] width 121 height 33
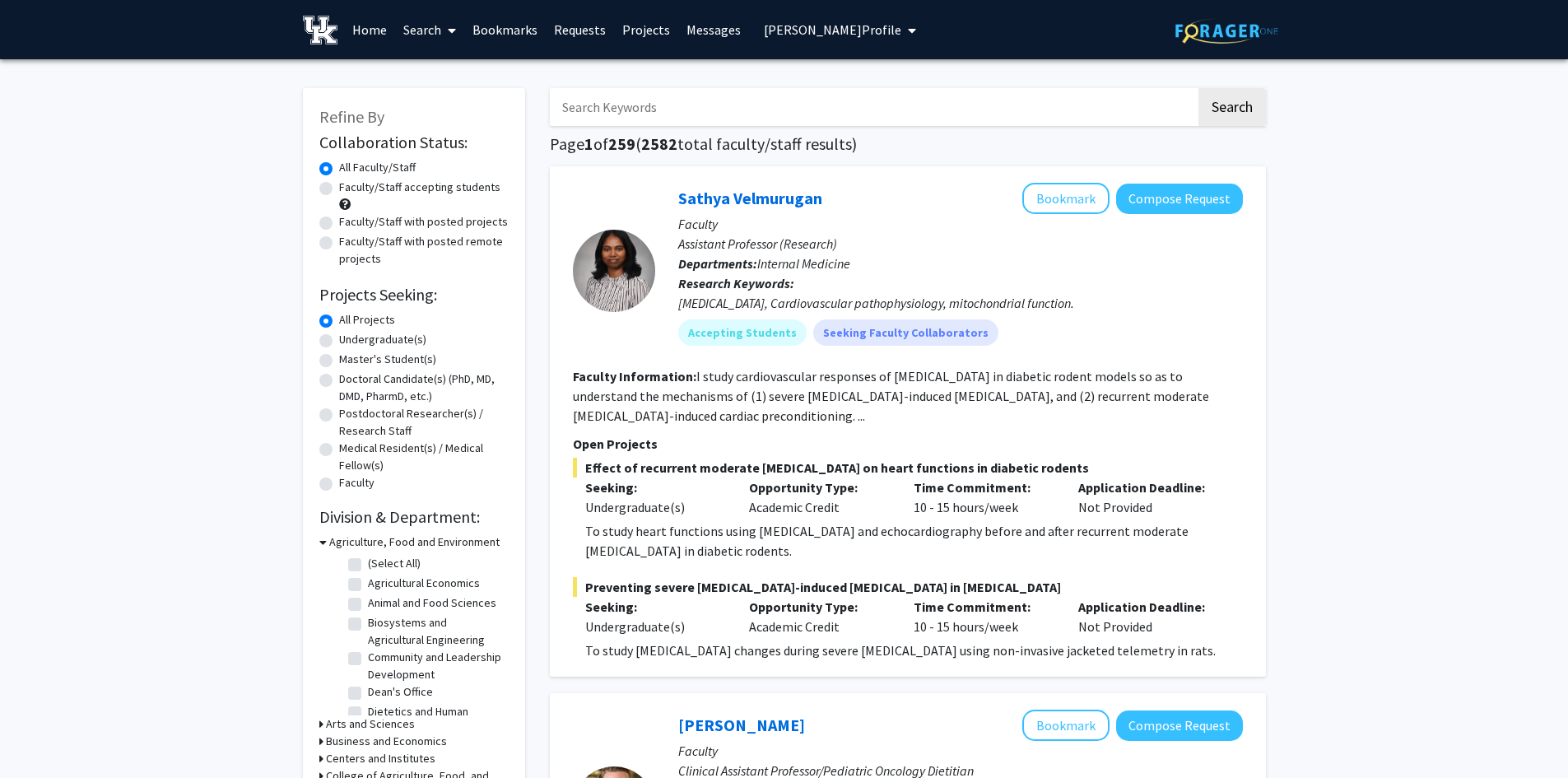
click at [499, 29] on link "Bookmarks" at bounding box center [505, 29] width 82 height 58
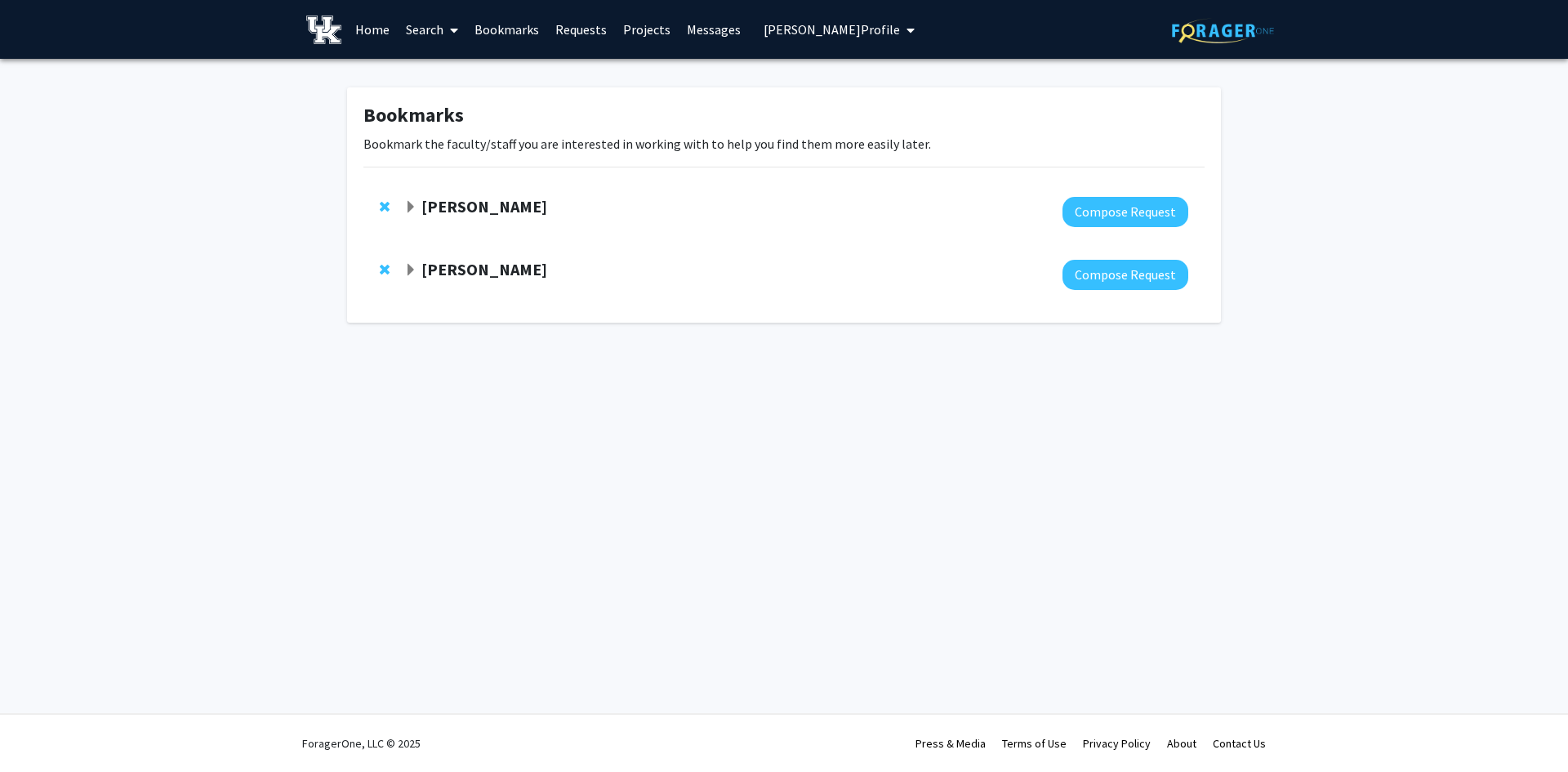
click at [425, 32] on link "Search" at bounding box center [432, 29] width 68 height 57
click at [437, 75] on span "Faculty/Staff" at bounding box center [457, 75] width 120 height 32
